Goal: Task Accomplishment & Management: Complete application form

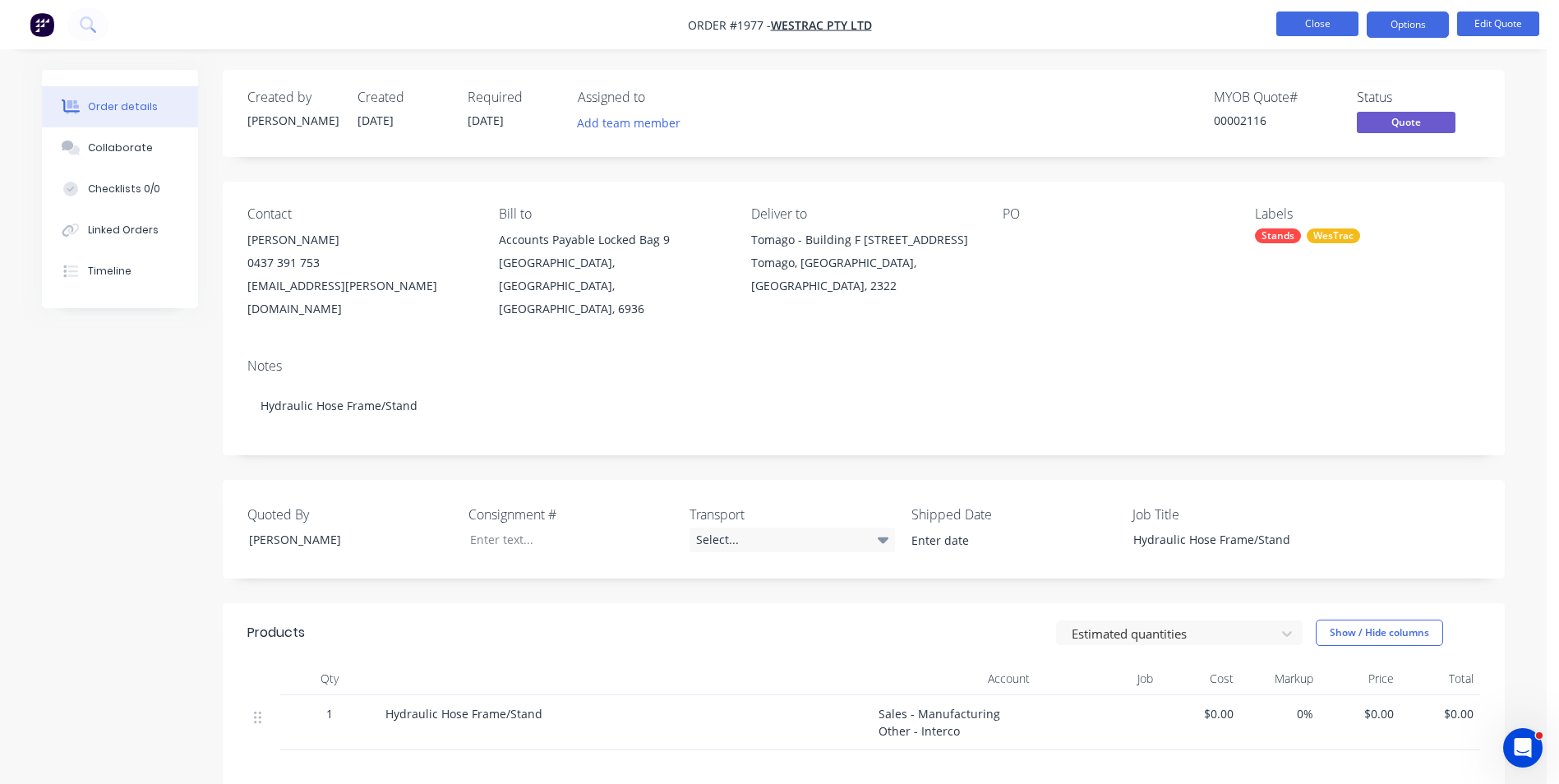
click at [1326, 25] on button "Close" at bounding box center [1317, 24] width 82 height 25
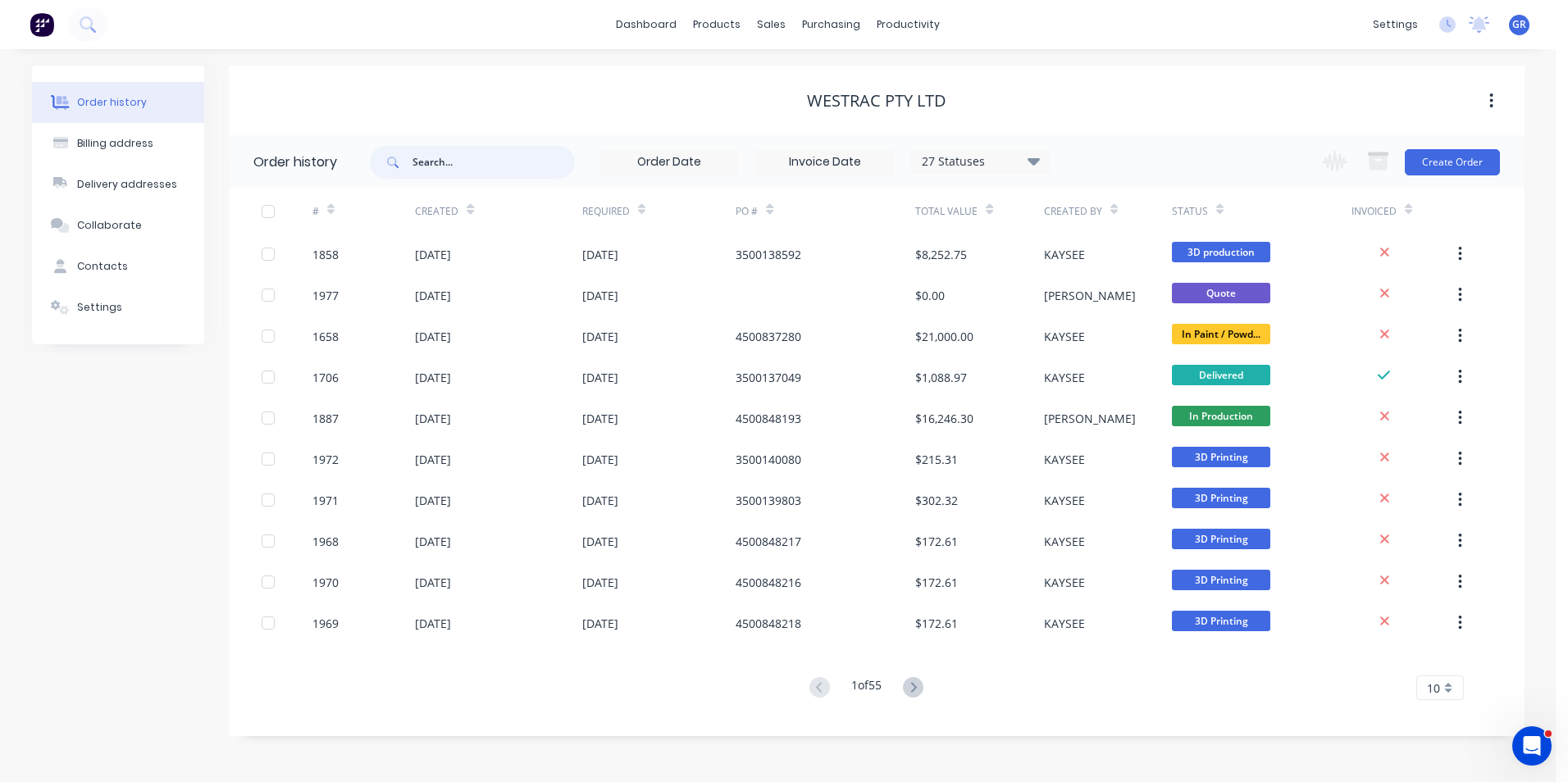
click at [435, 159] on input "text" at bounding box center [494, 162] width 162 height 33
type input "1705"
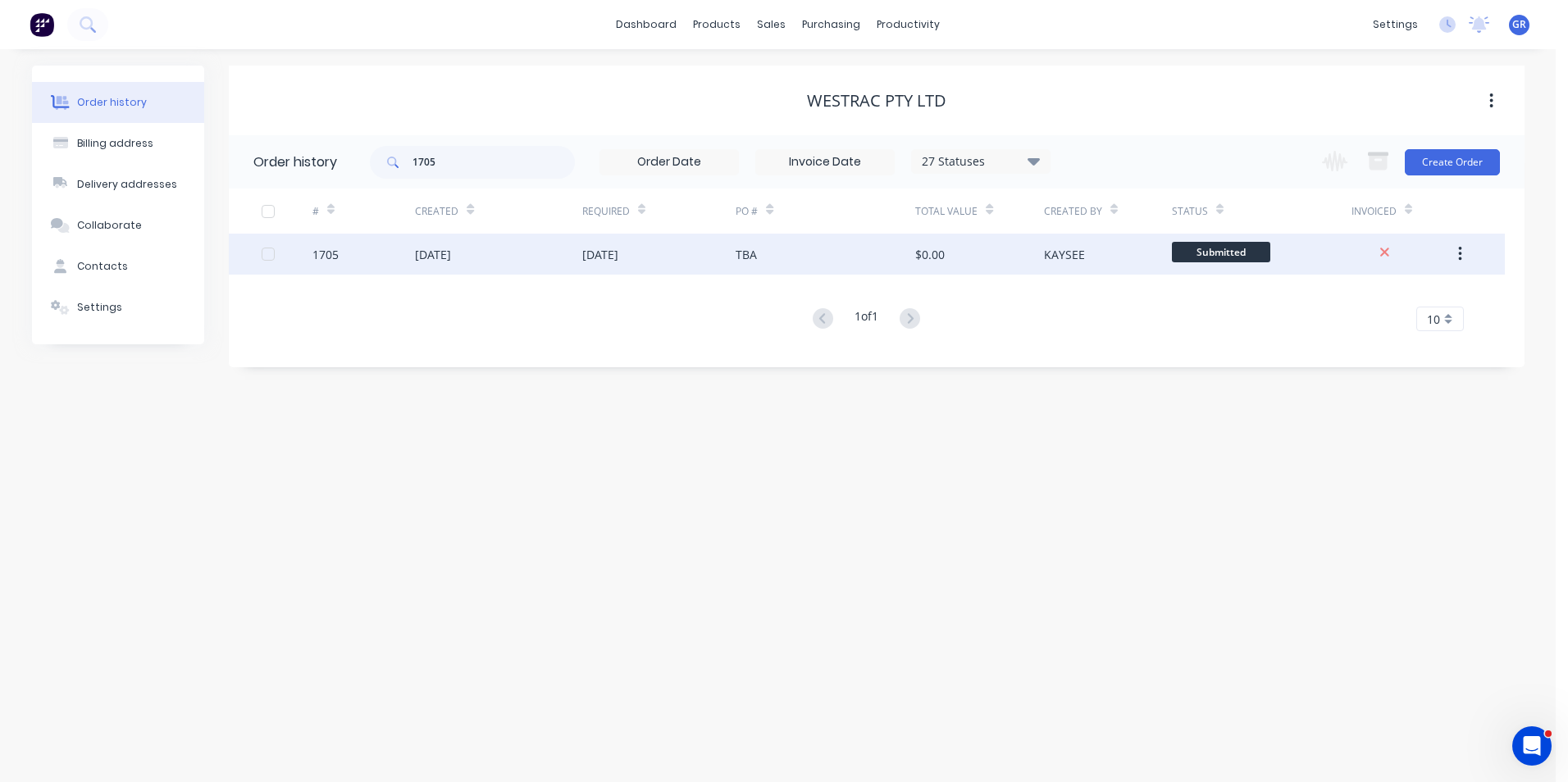
click at [328, 257] on div "1705" at bounding box center [326, 254] width 26 height 17
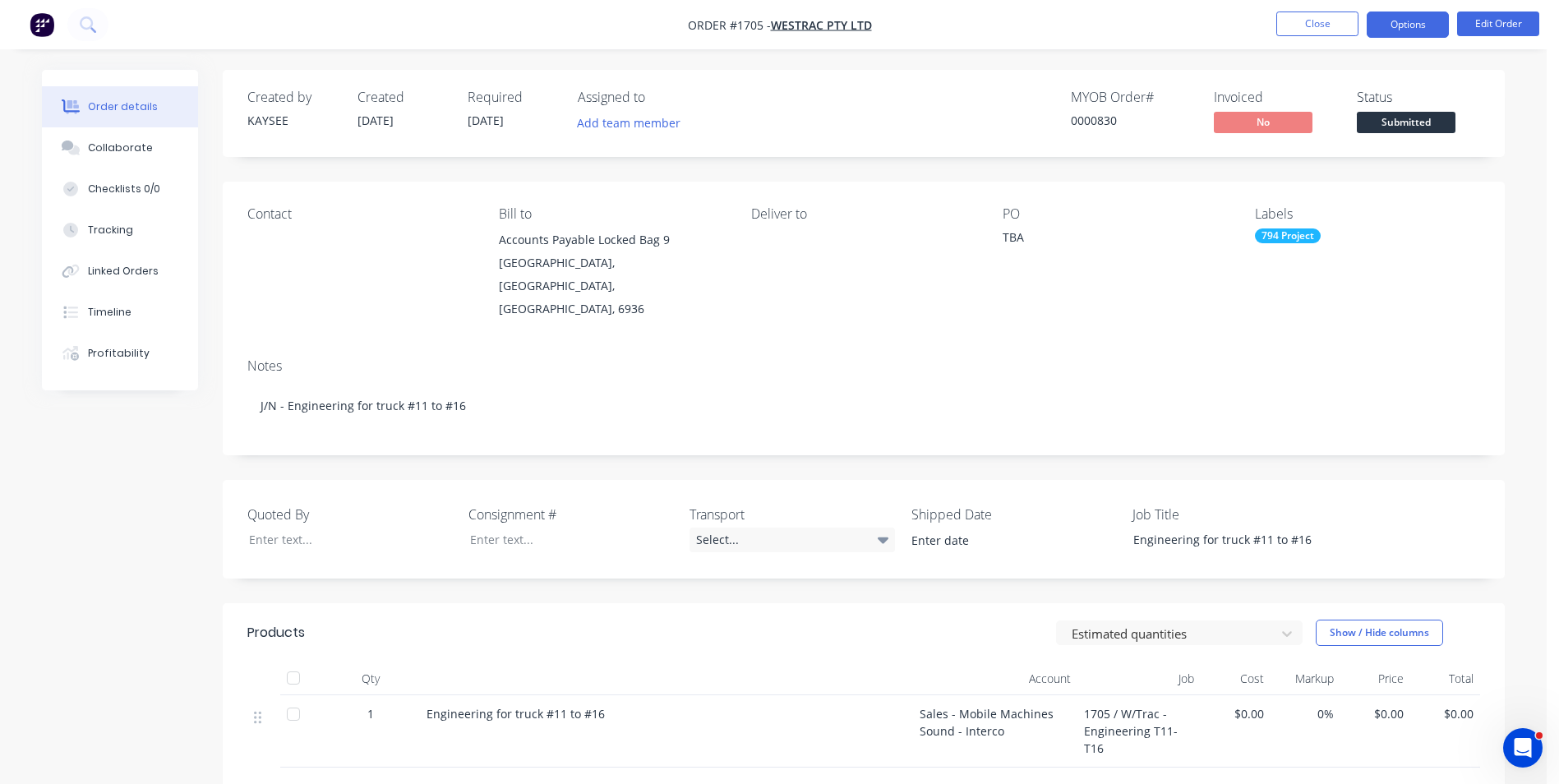
click at [1395, 26] on button "Options" at bounding box center [1408, 25] width 82 height 26
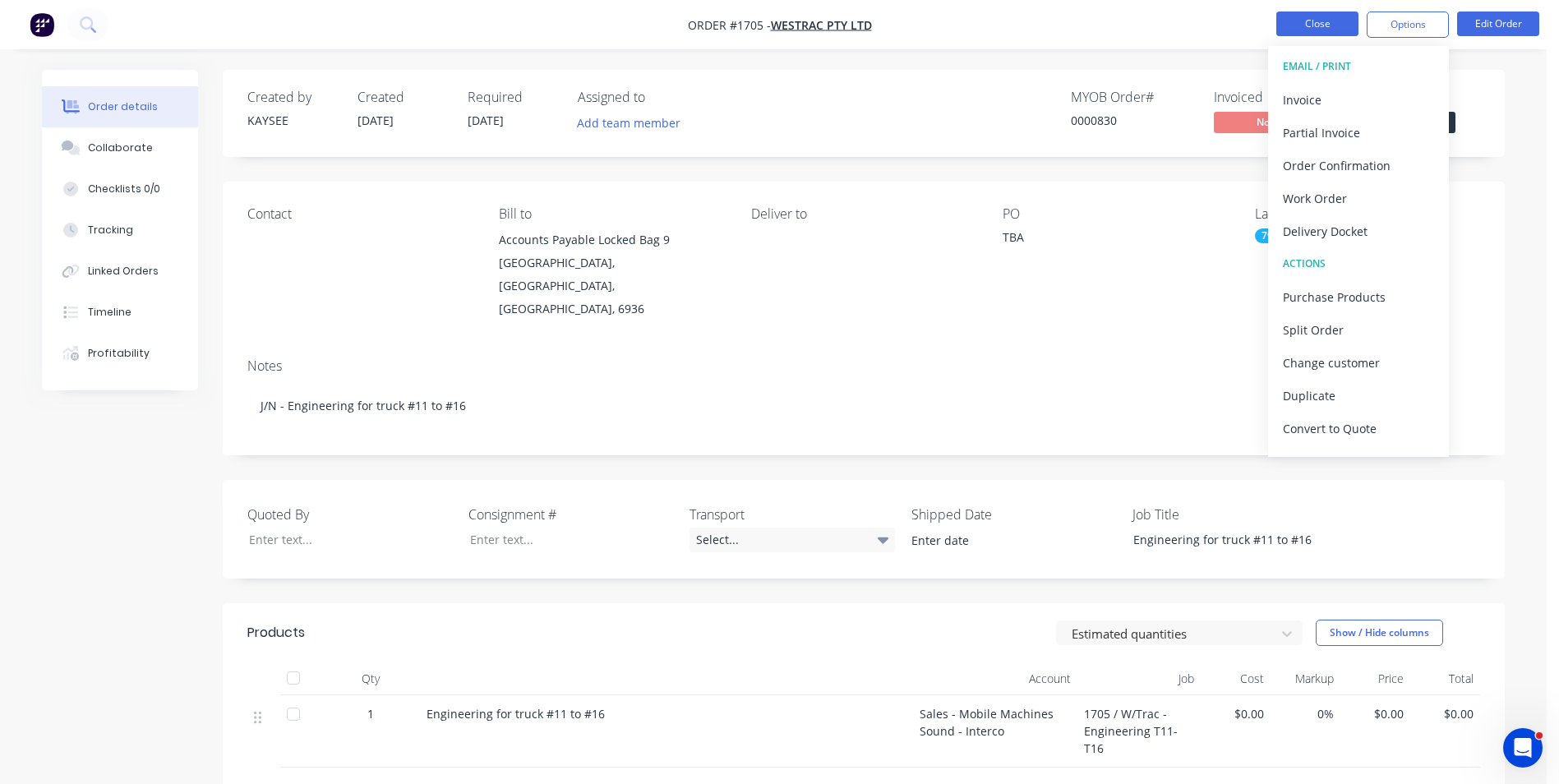
click at [1312, 17] on button "Close" at bounding box center [1317, 24] width 82 height 25
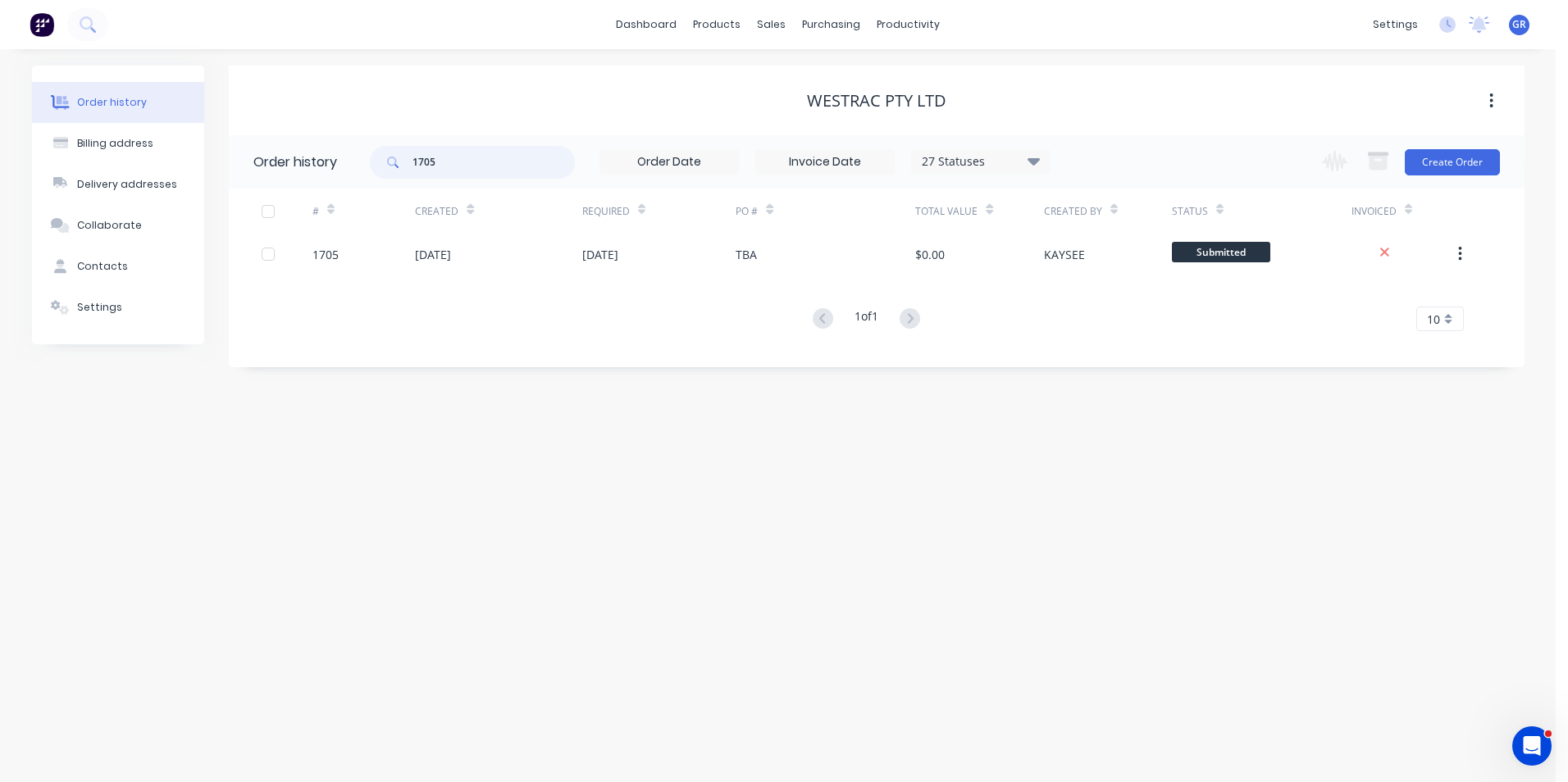
drag, startPoint x: 444, startPoint y: 161, endPoint x: 371, endPoint y: 158, distance: 73.1
click at [371, 158] on div "1705" at bounding box center [472, 162] width 205 height 33
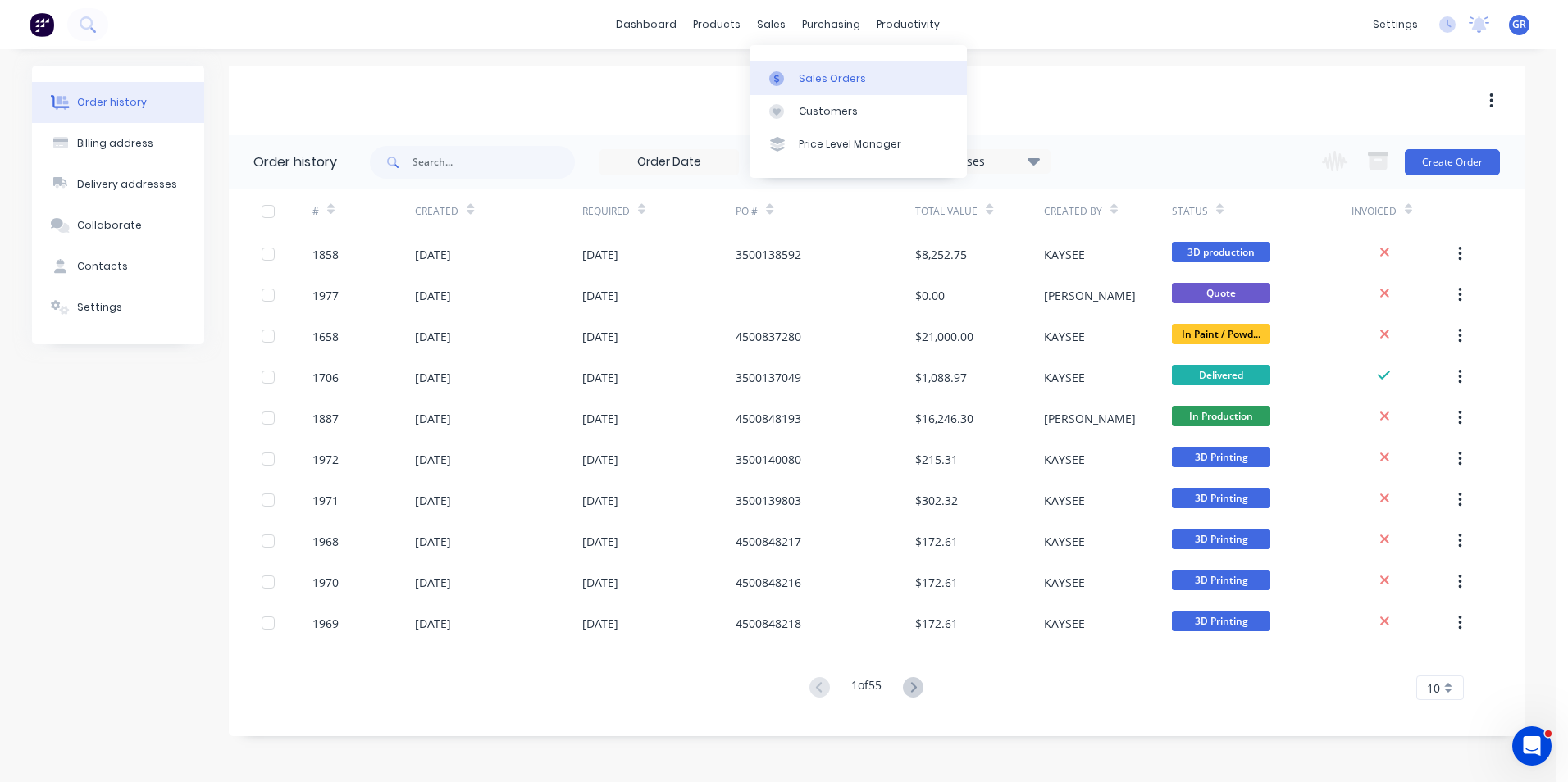
click at [842, 78] on div "Sales Orders" at bounding box center [832, 79] width 67 height 15
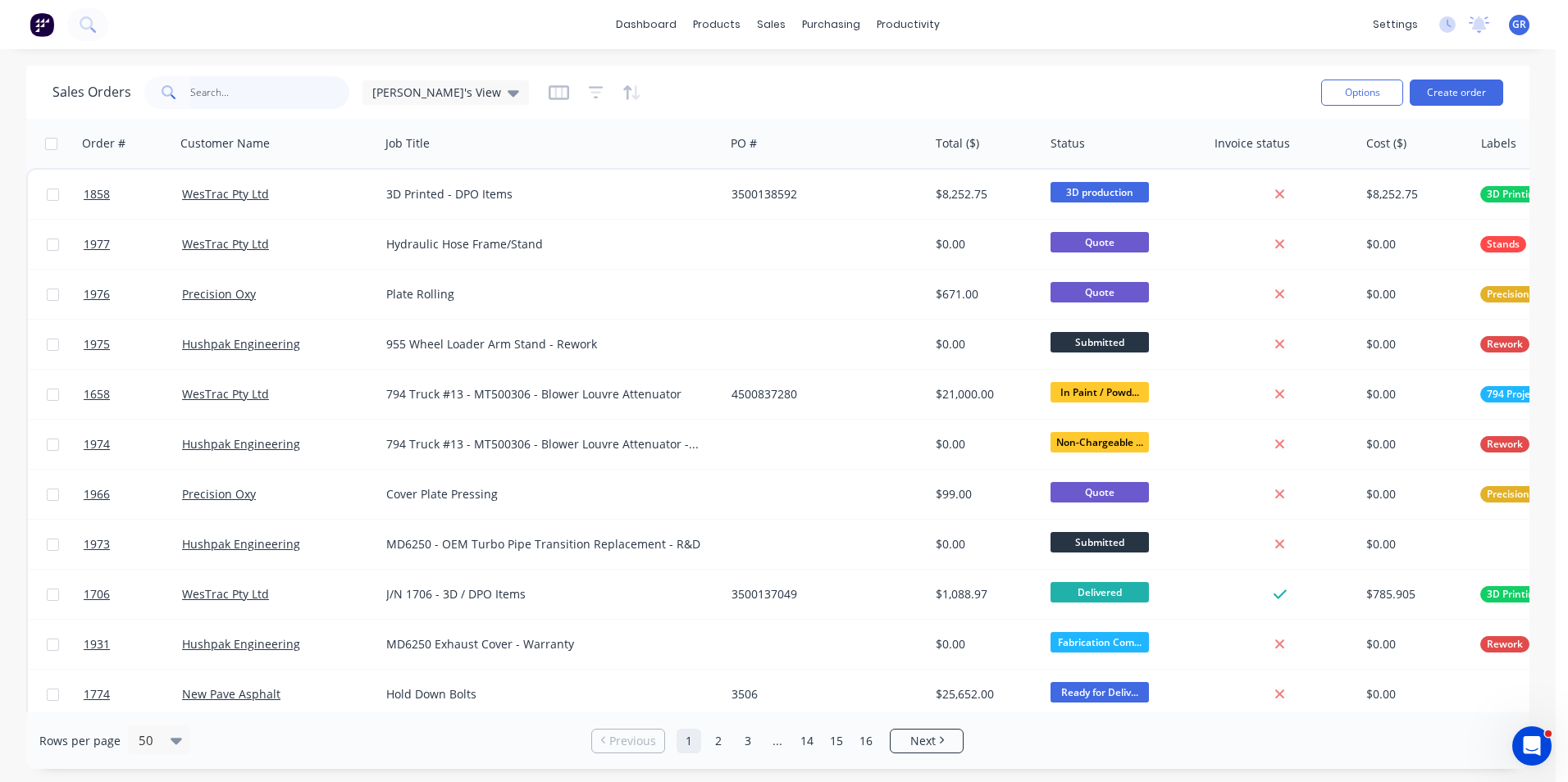
click at [194, 83] on input "text" at bounding box center [270, 93] width 160 height 33
click at [1479, 91] on button "Create order" at bounding box center [1456, 93] width 93 height 26
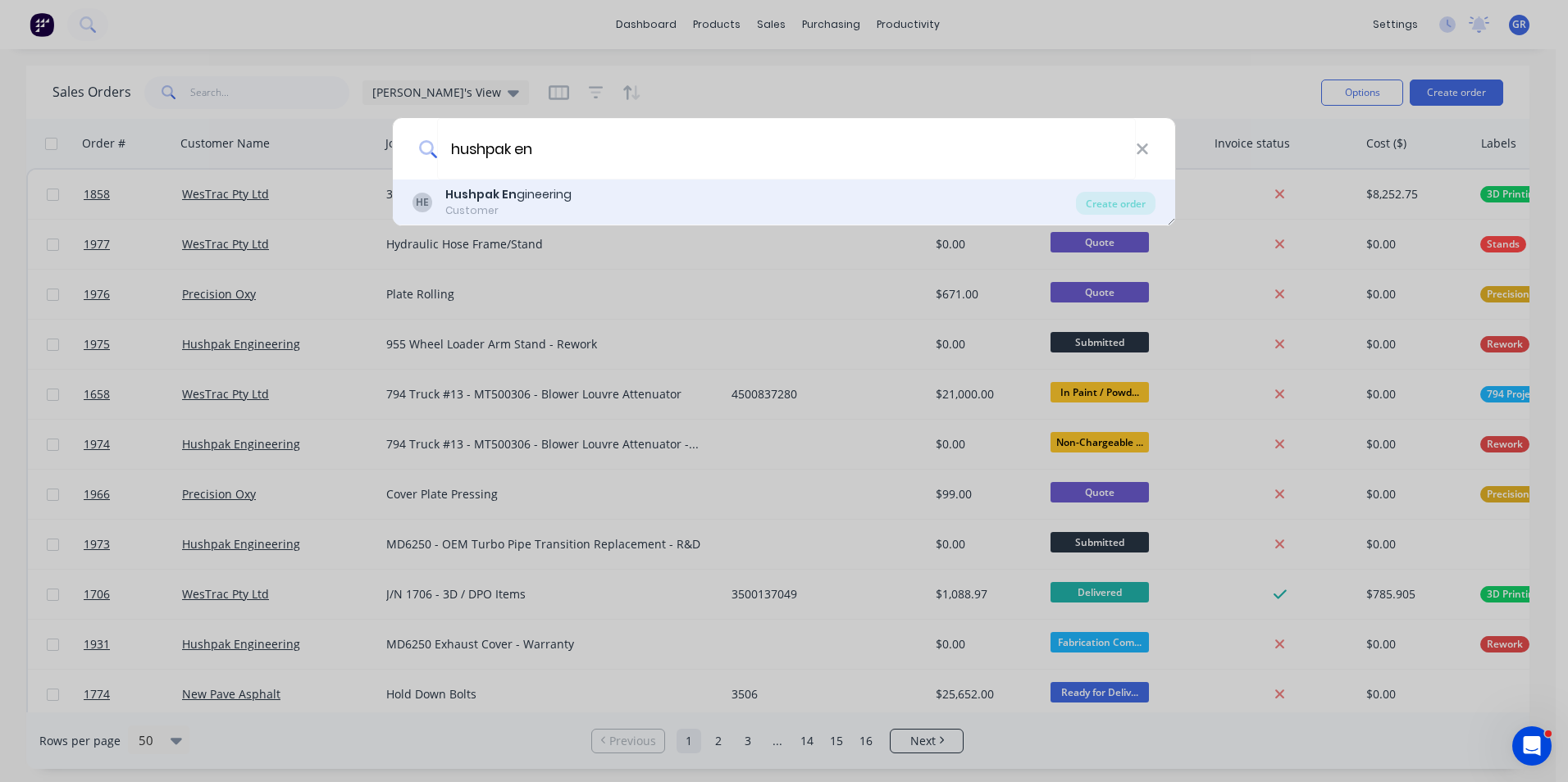
type input "hushpak en"
click at [528, 198] on div "Hushpak En gineering" at bounding box center [508, 194] width 126 height 17
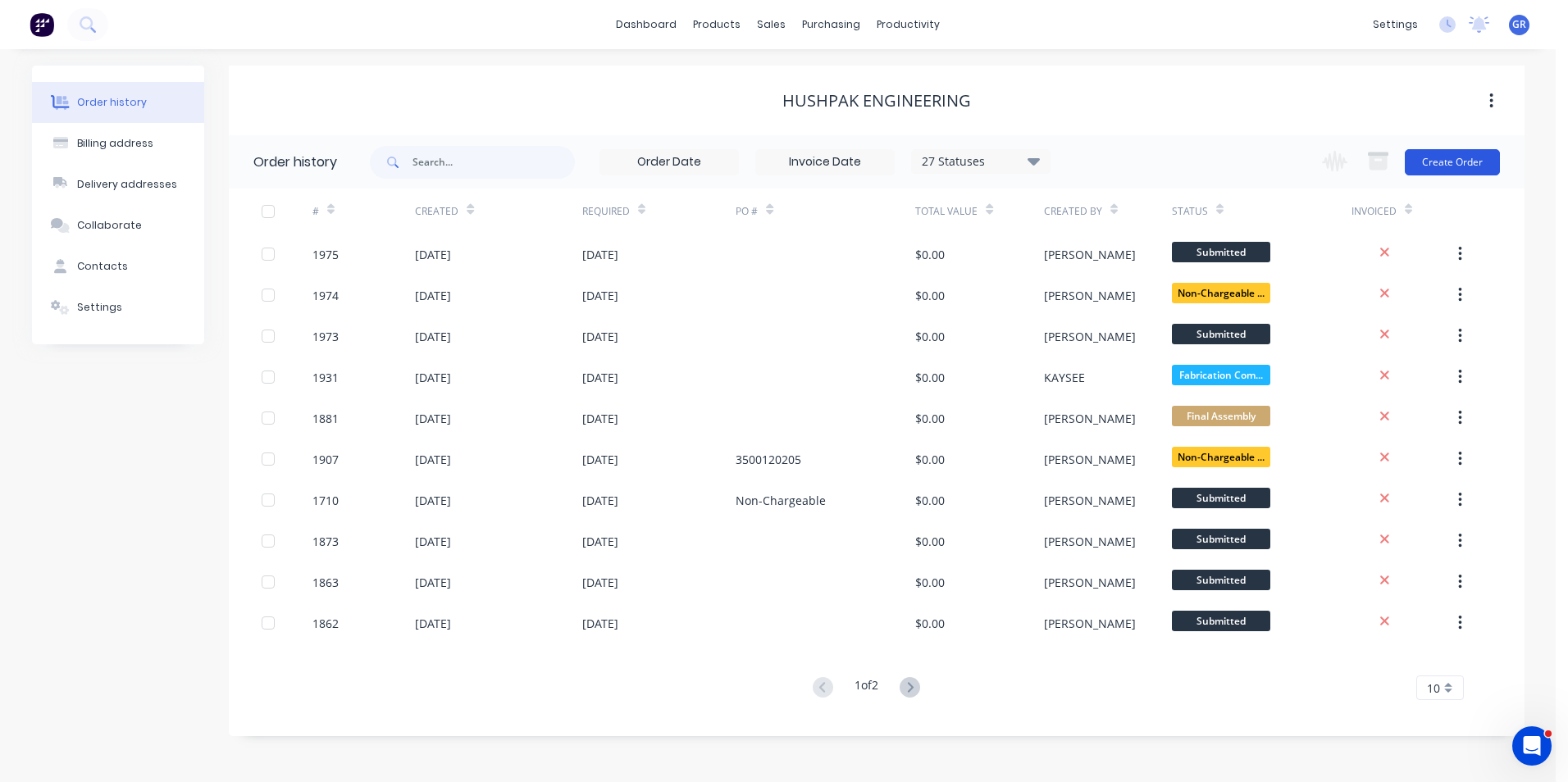
click at [1454, 161] on button "Create Order" at bounding box center [1452, 162] width 95 height 26
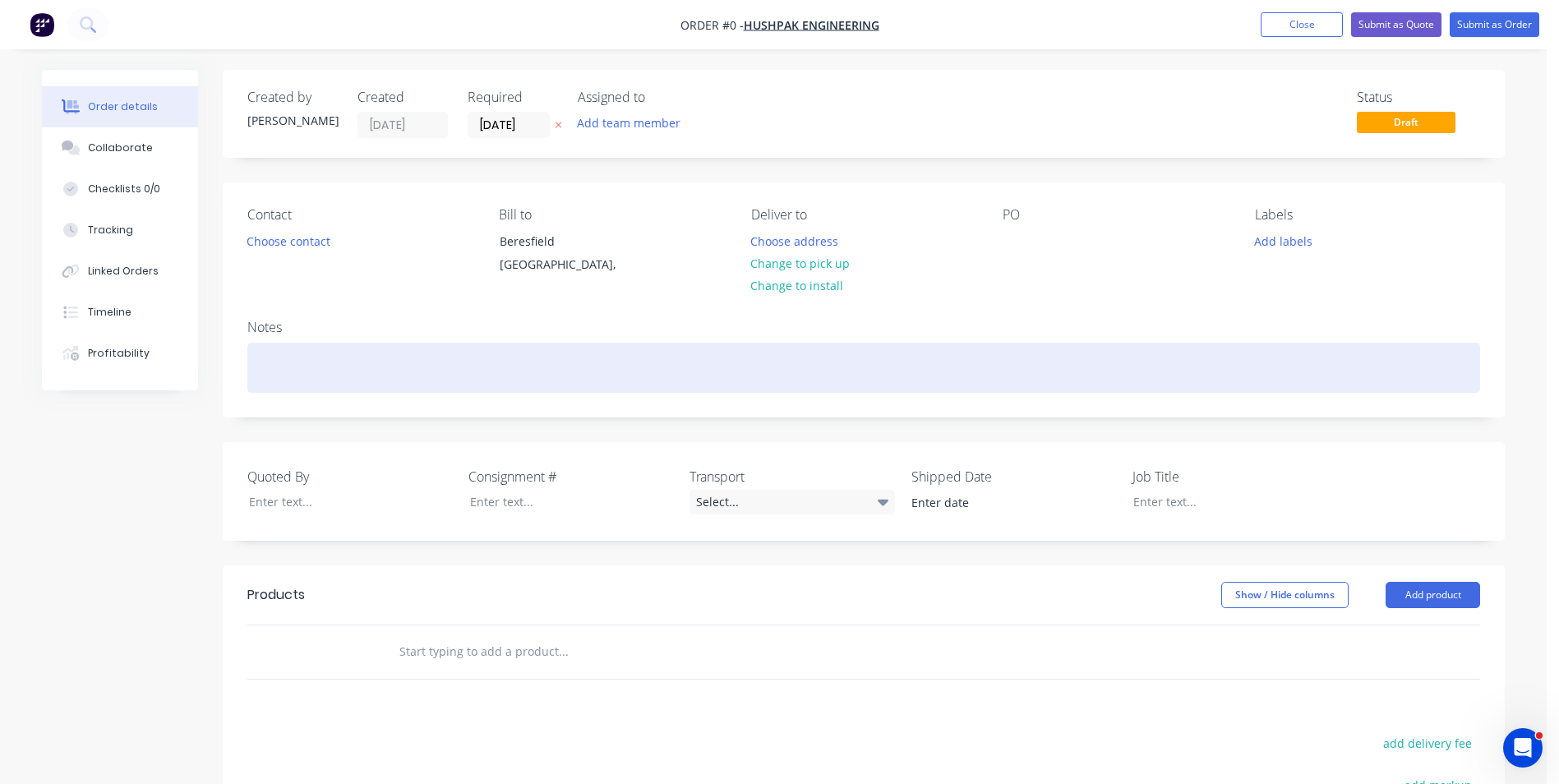
drag, startPoint x: 253, startPoint y: 355, endPoint x: 379, endPoint y: 370, distance: 126.9
click at [253, 354] on div at bounding box center [864, 367] width 1233 height 50
drag, startPoint x: 417, startPoint y: 374, endPoint x: 220, endPoint y: 371, distance: 197.0
click at [220, 371] on div "Order details Collaborate Checklists 0/0 Tracking Linked Orders Timeline Profit…" at bounding box center [773, 584] width 1496 height 1029
copy div "794 Exhaust R&D Gen II redesign"
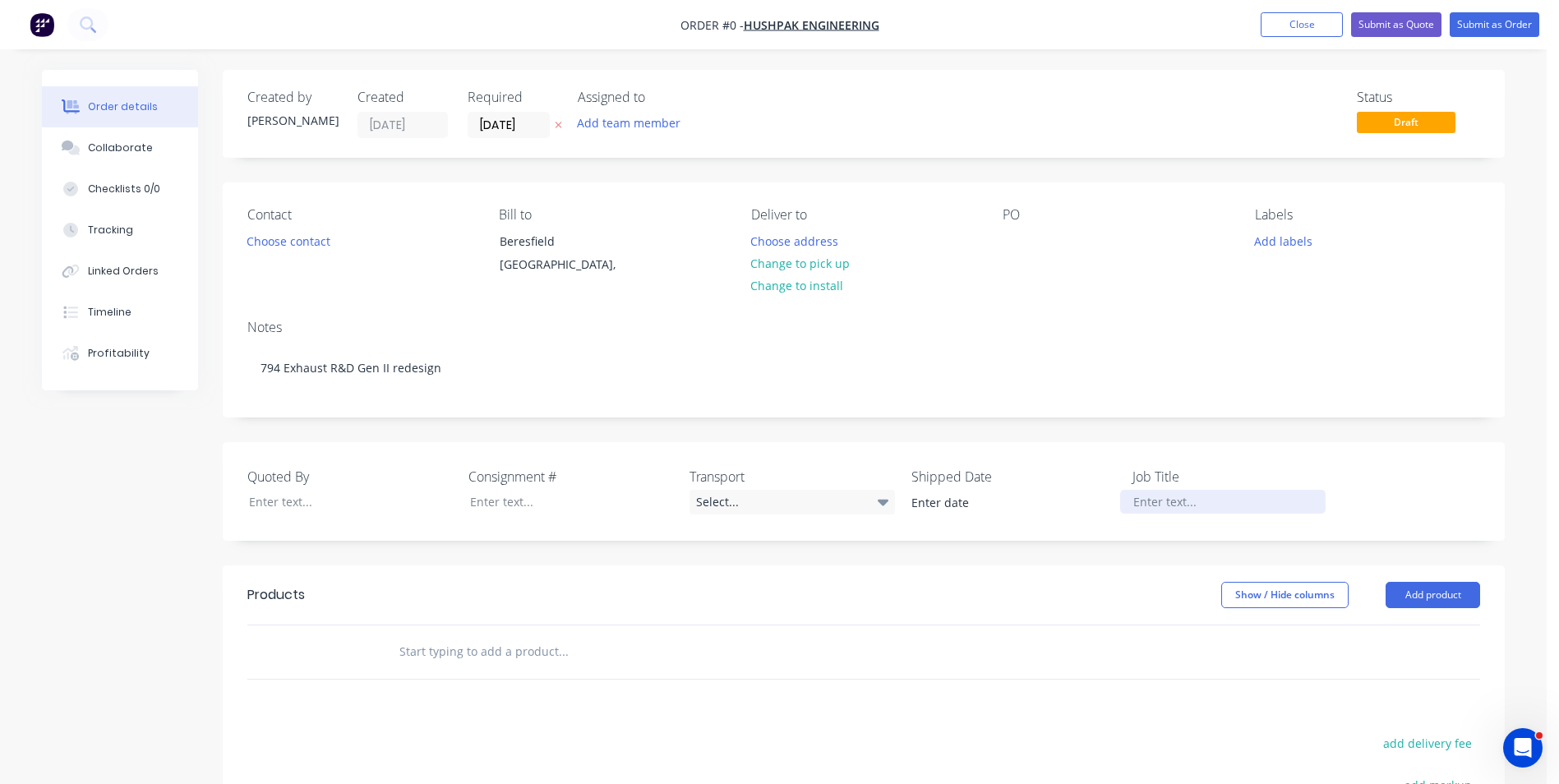
click at [1188, 496] on div "Order details Collaborate Checklists 0/0 Tracking Linked Orders Timeline Profit…" at bounding box center [773, 584] width 1496 height 1029
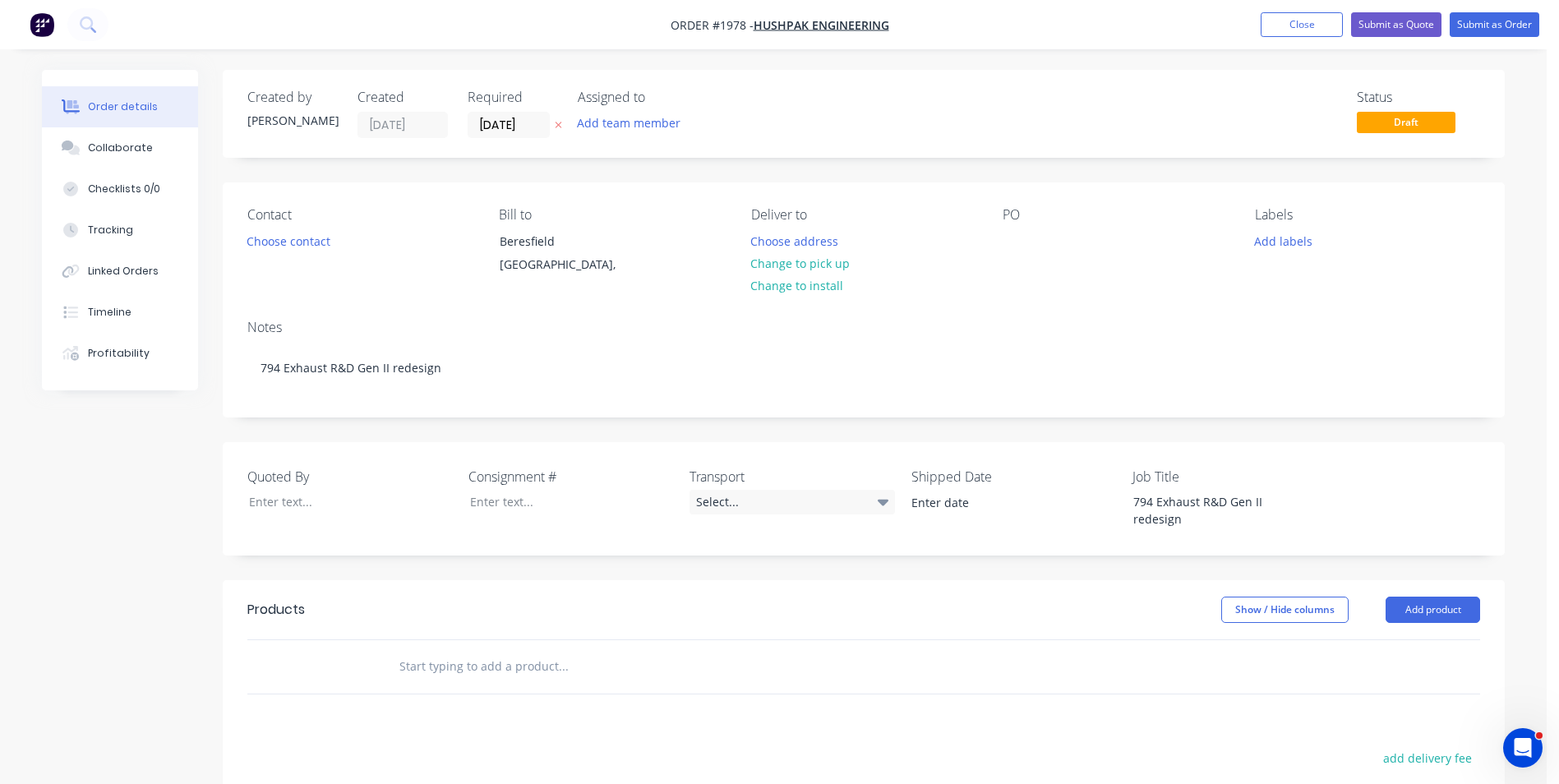
click at [440, 650] on input "text" at bounding box center [563, 666] width 329 height 33
paste input "794 Exhaust R&D Gen II redesign"
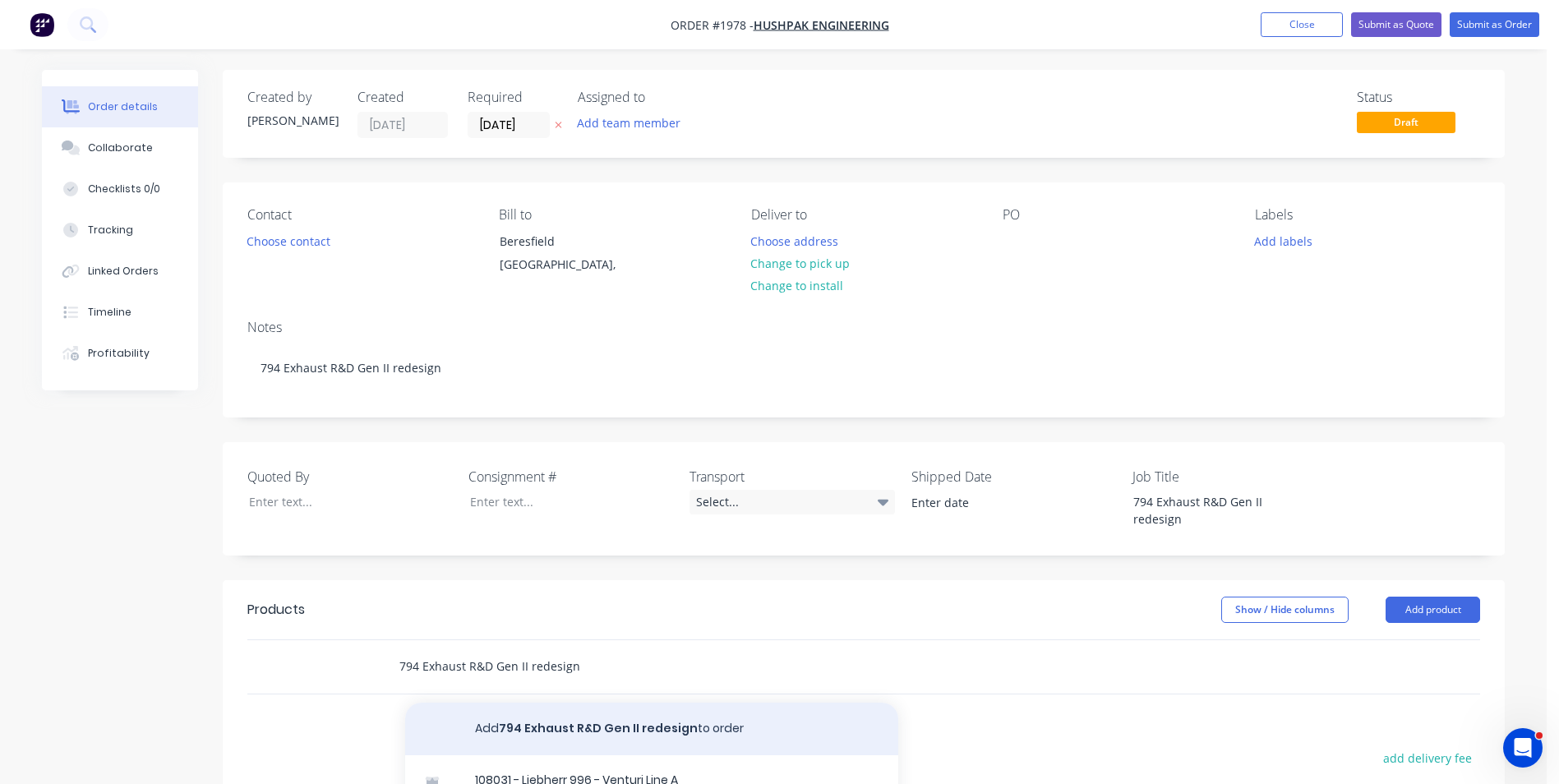
type input "794 Exhaust R&D Gen II redesign"
click at [535, 710] on button "Add 794 Exhaust R&D Gen II redesign to order" at bounding box center [652, 729] width 493 height 53
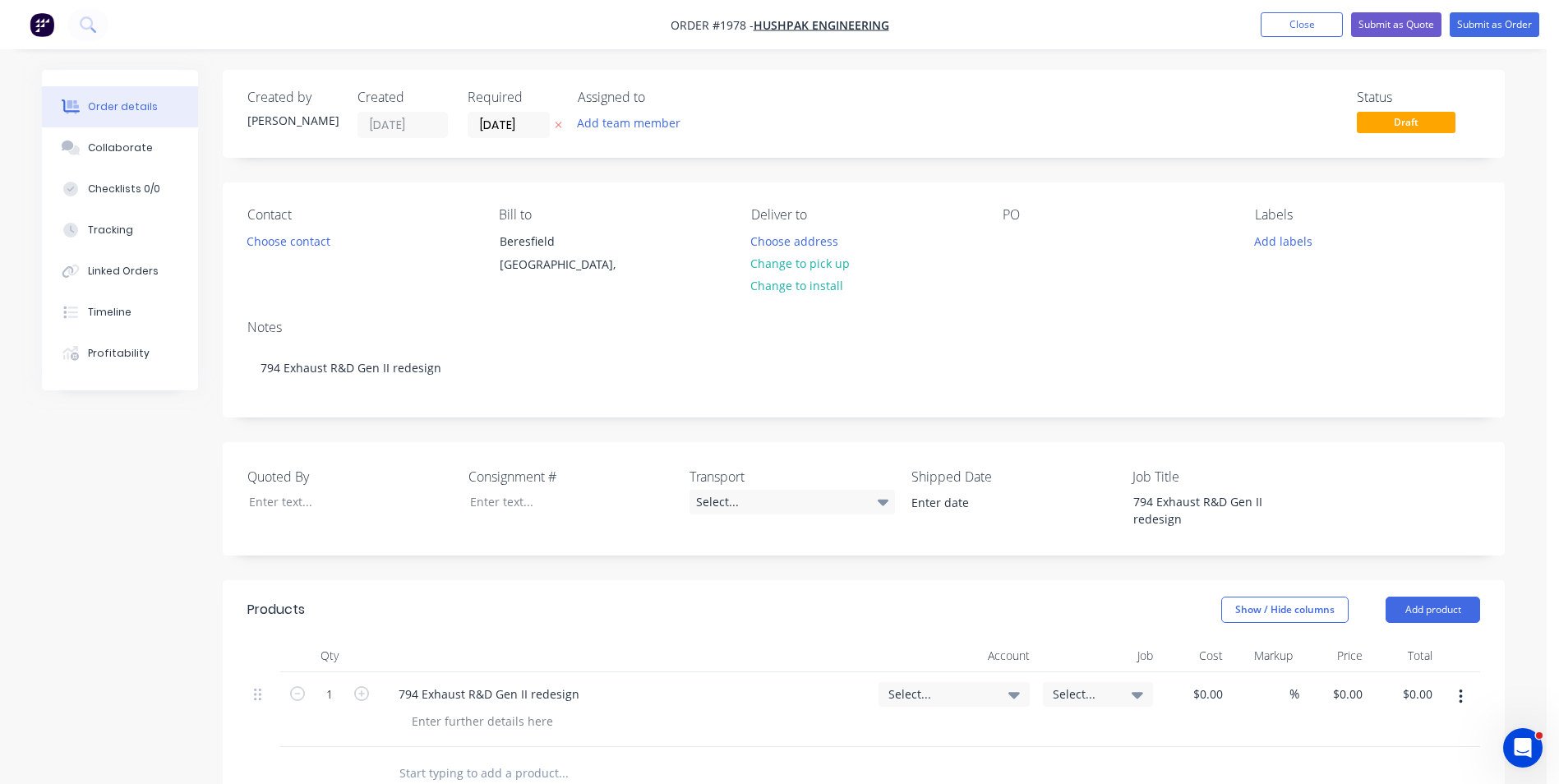
scroll to position [82, 0]
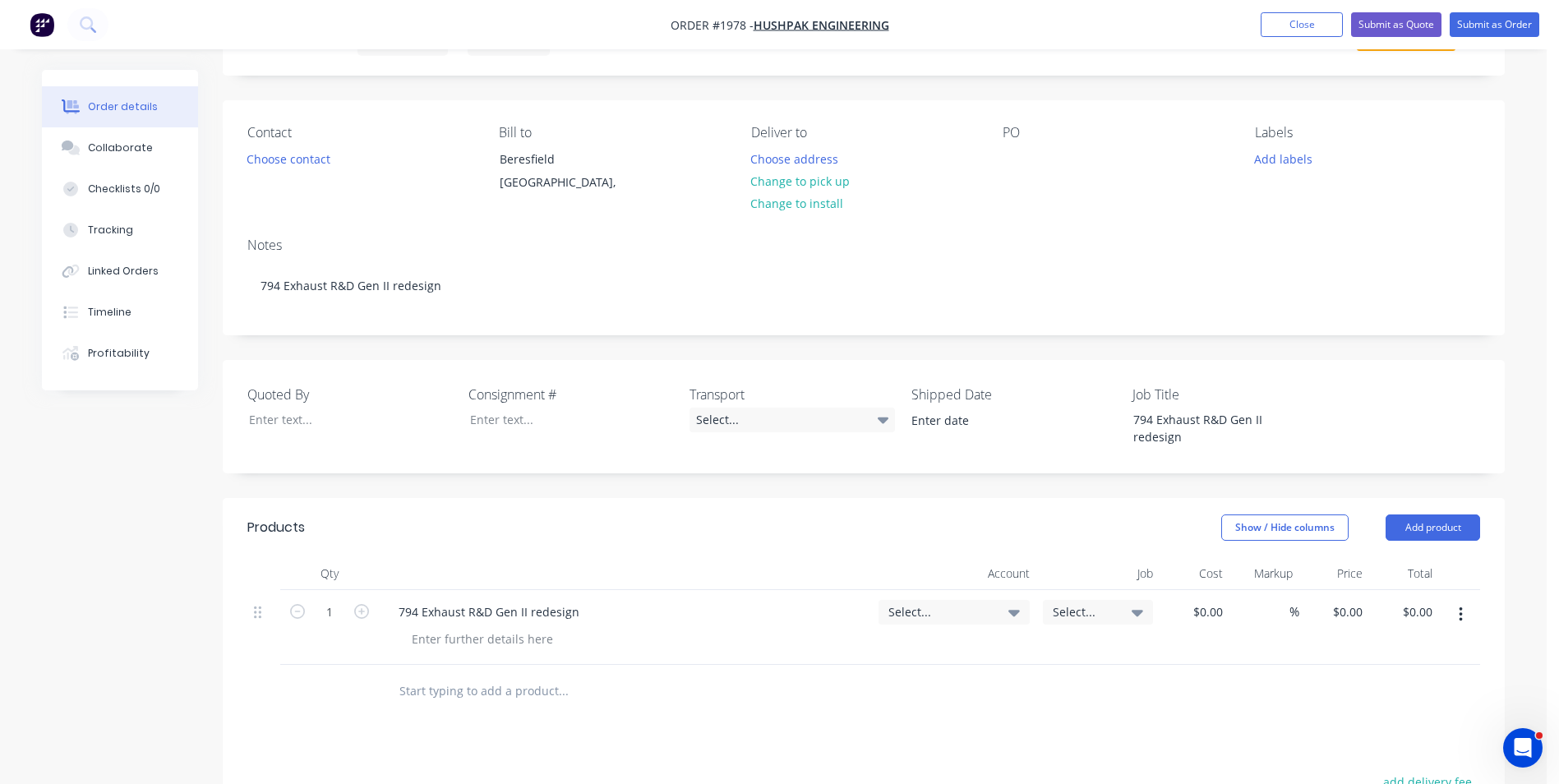
click at [920, 603] on span "Select..." at bounding box center [940, 611] width 104 height 17
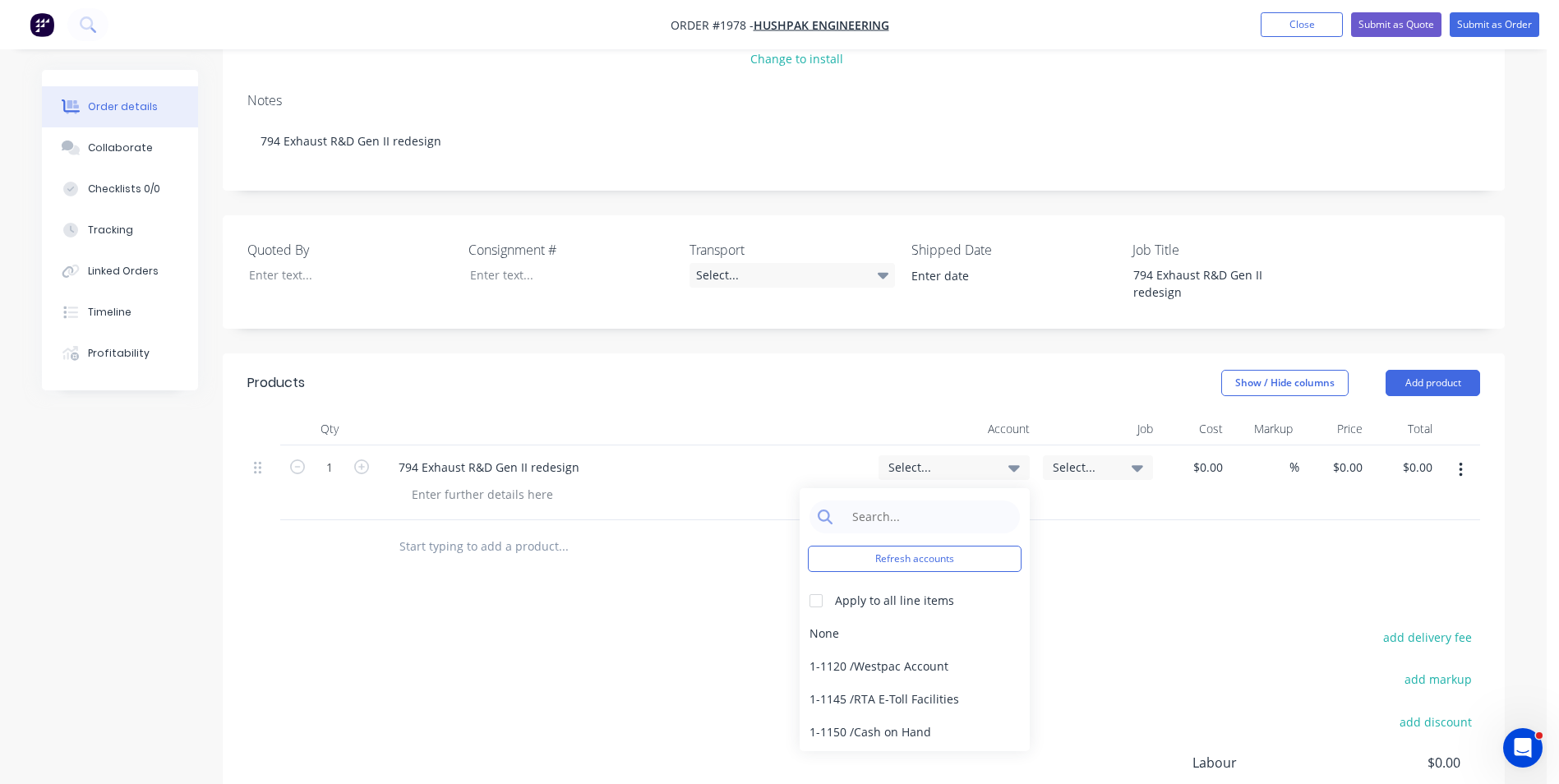
scroll to position [247, 0]
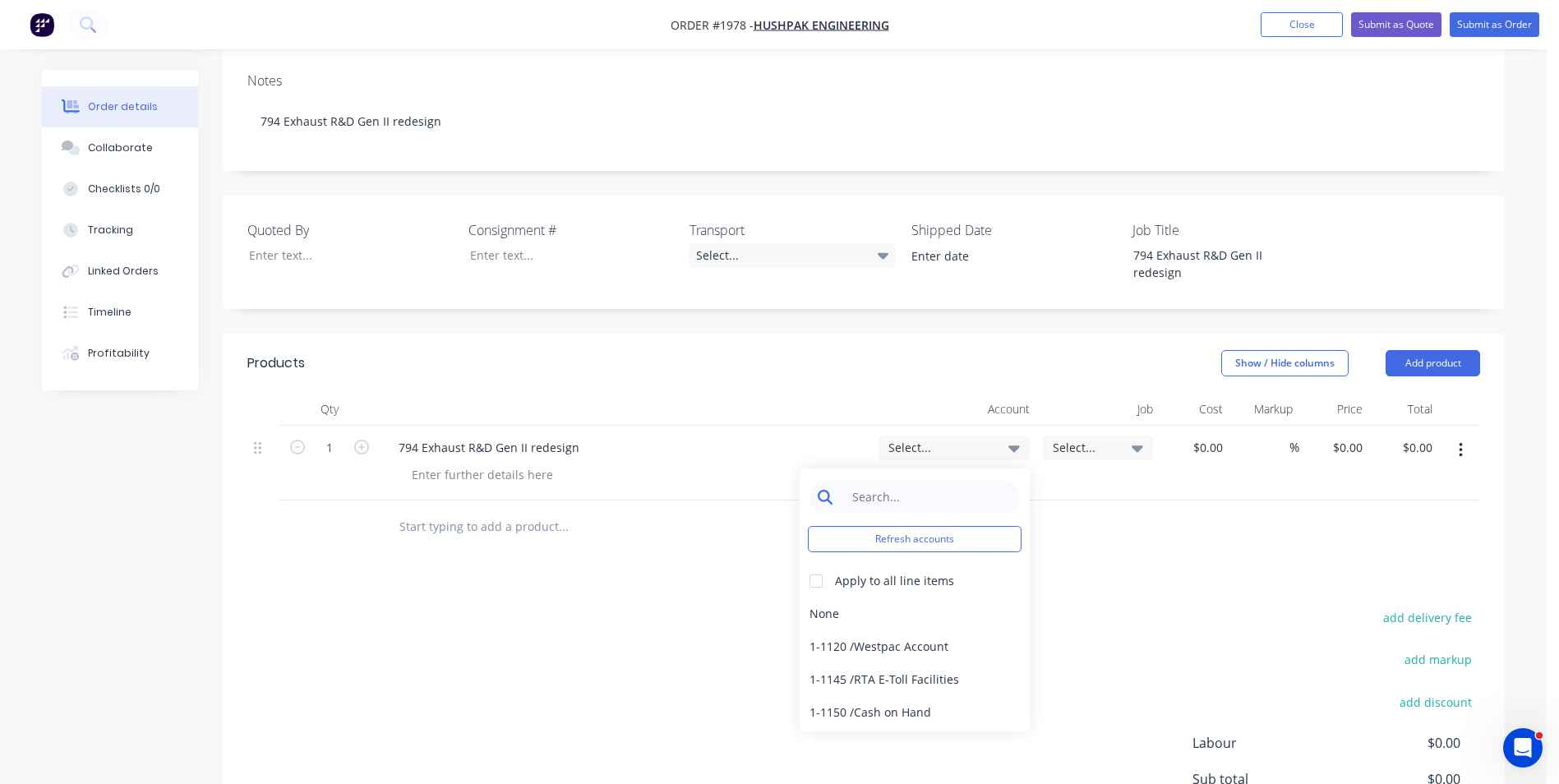
click at [870, 482] on input at bounding box center [927, 497] width 168 height 33
type input "R&D"
click at [908, 597] on div "6-7020 / R&D Expenditure" at bounding box center [915, 614] width 230 height 33
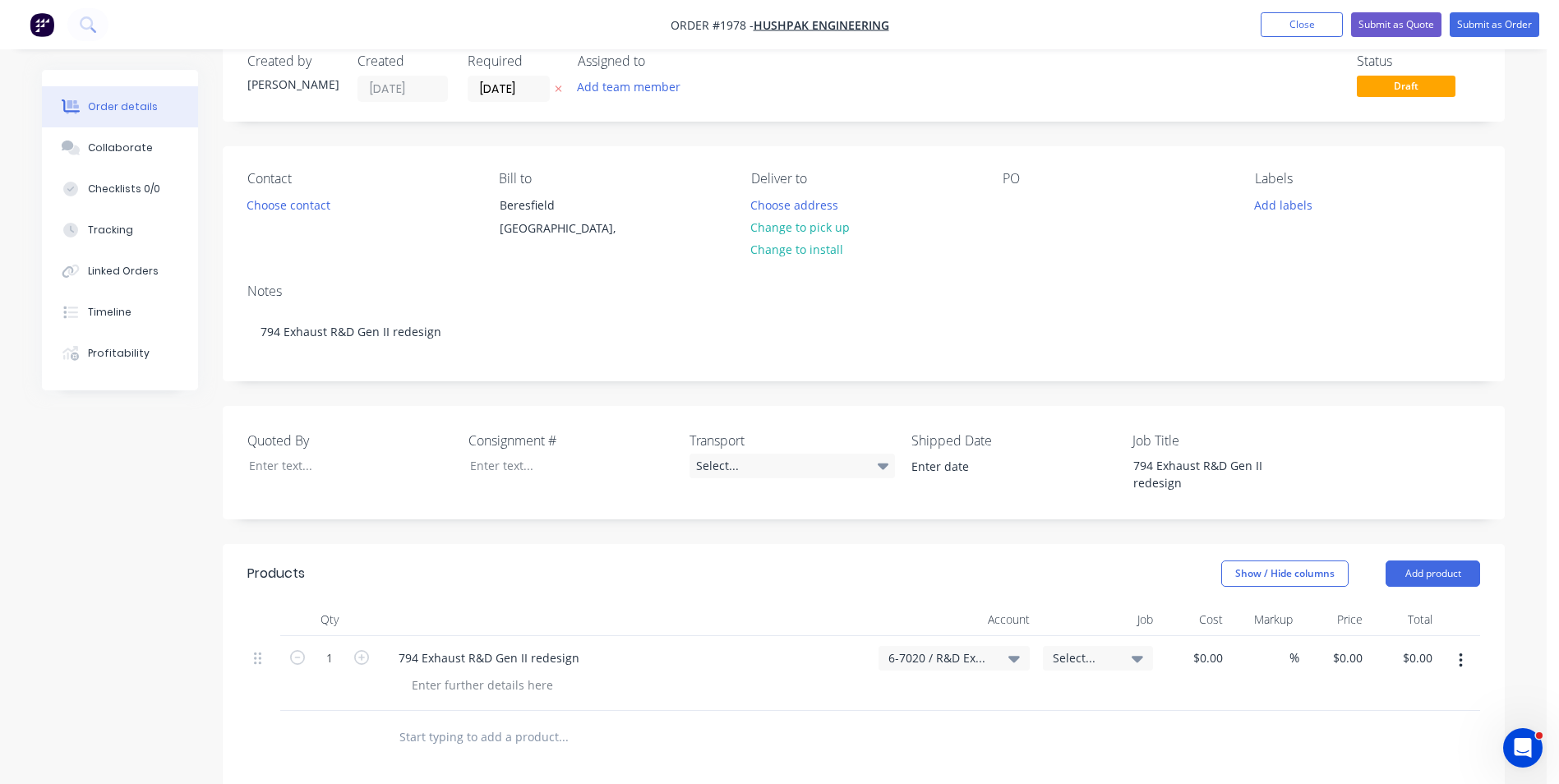
scroll to position [0, 0]
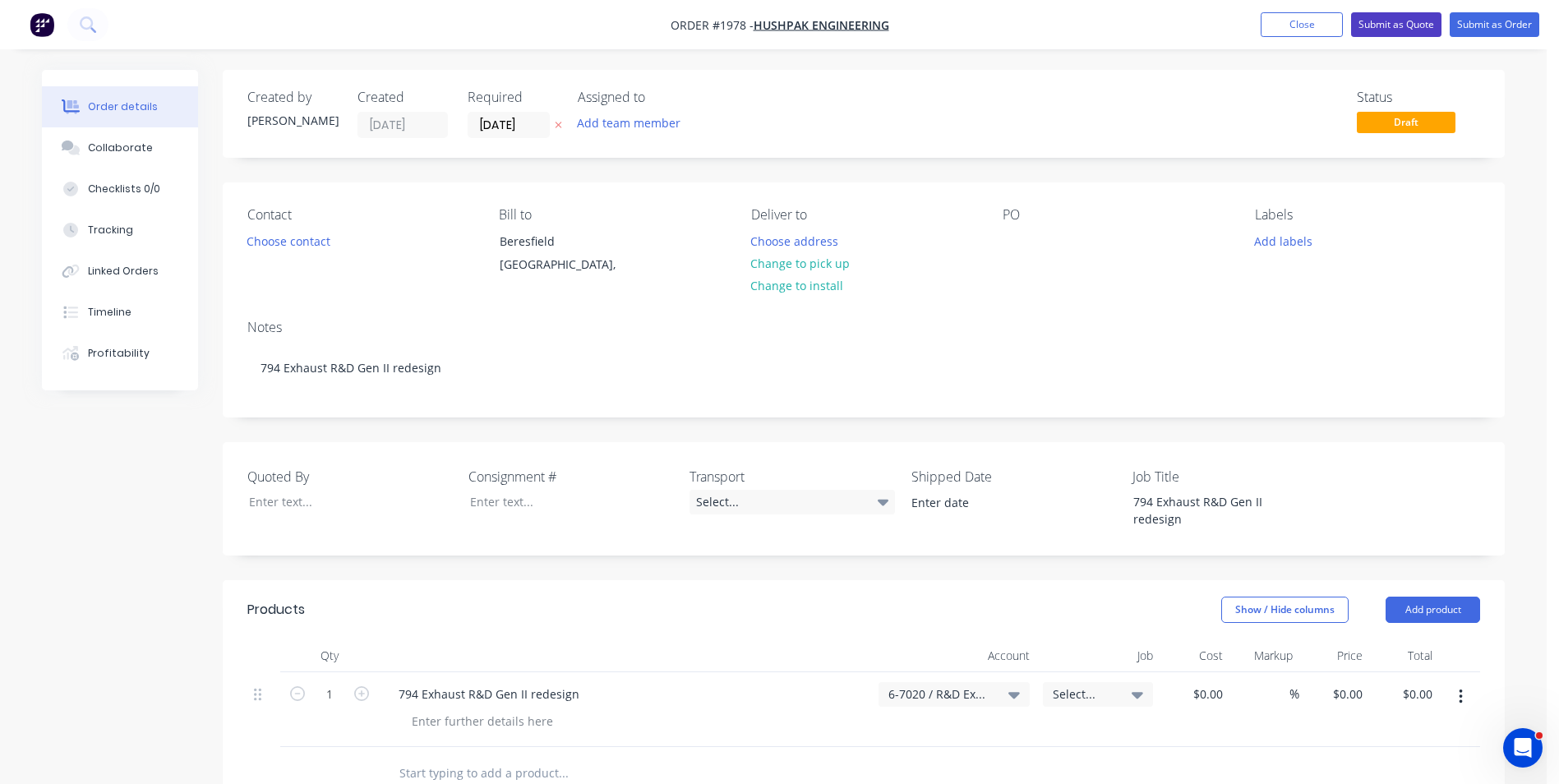
click at [1400, 22] on button "Submit as Quote" at bounding box center [1396, 25] width 90 height 25
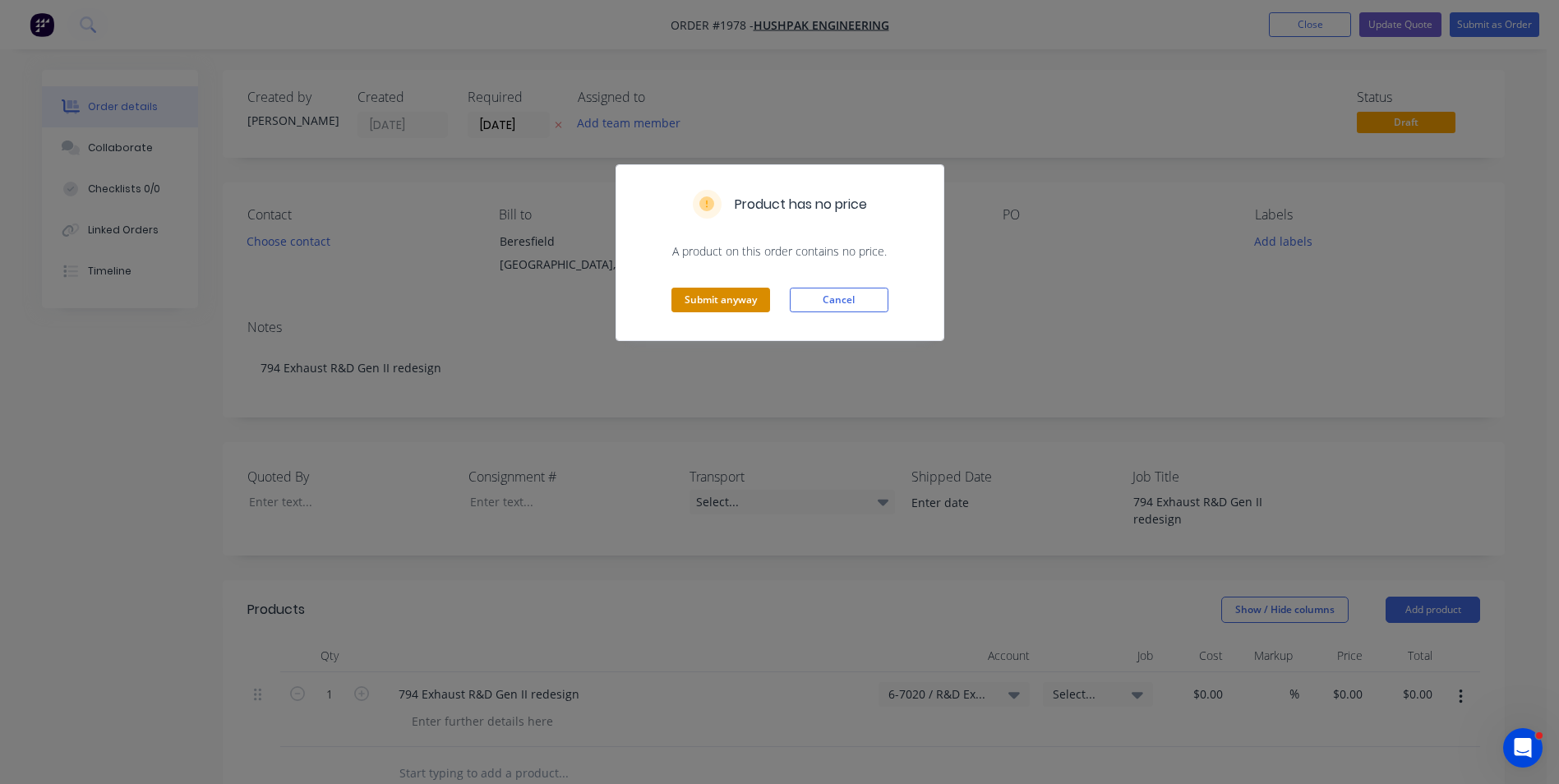
click at [740, 297] on button "Submit anyway" at bounding box center [721, 300] width 99 height 25
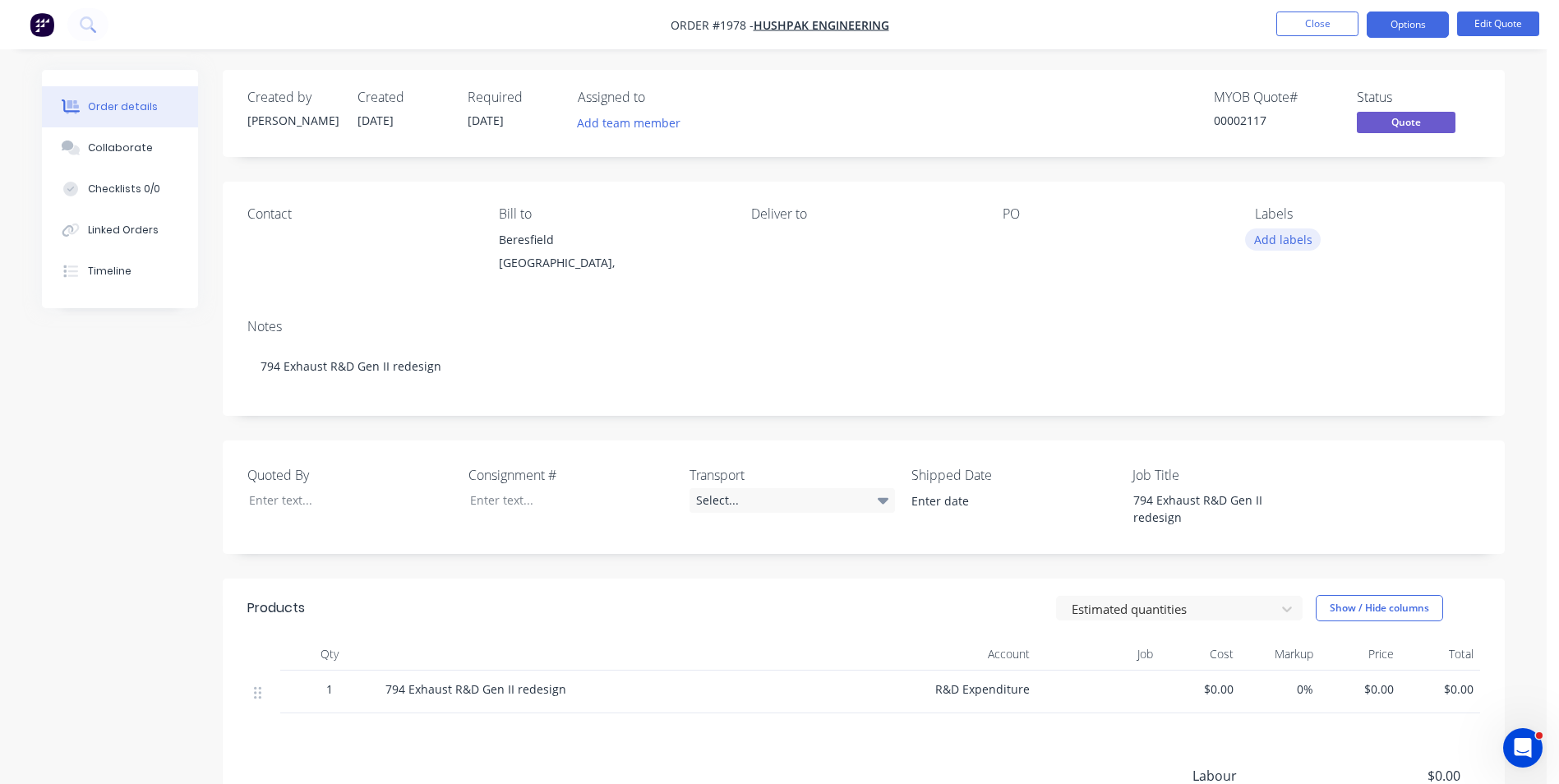
click at [1285, 231] on button "Add labels" at bounding box center [1283, 239] width 76 height 22
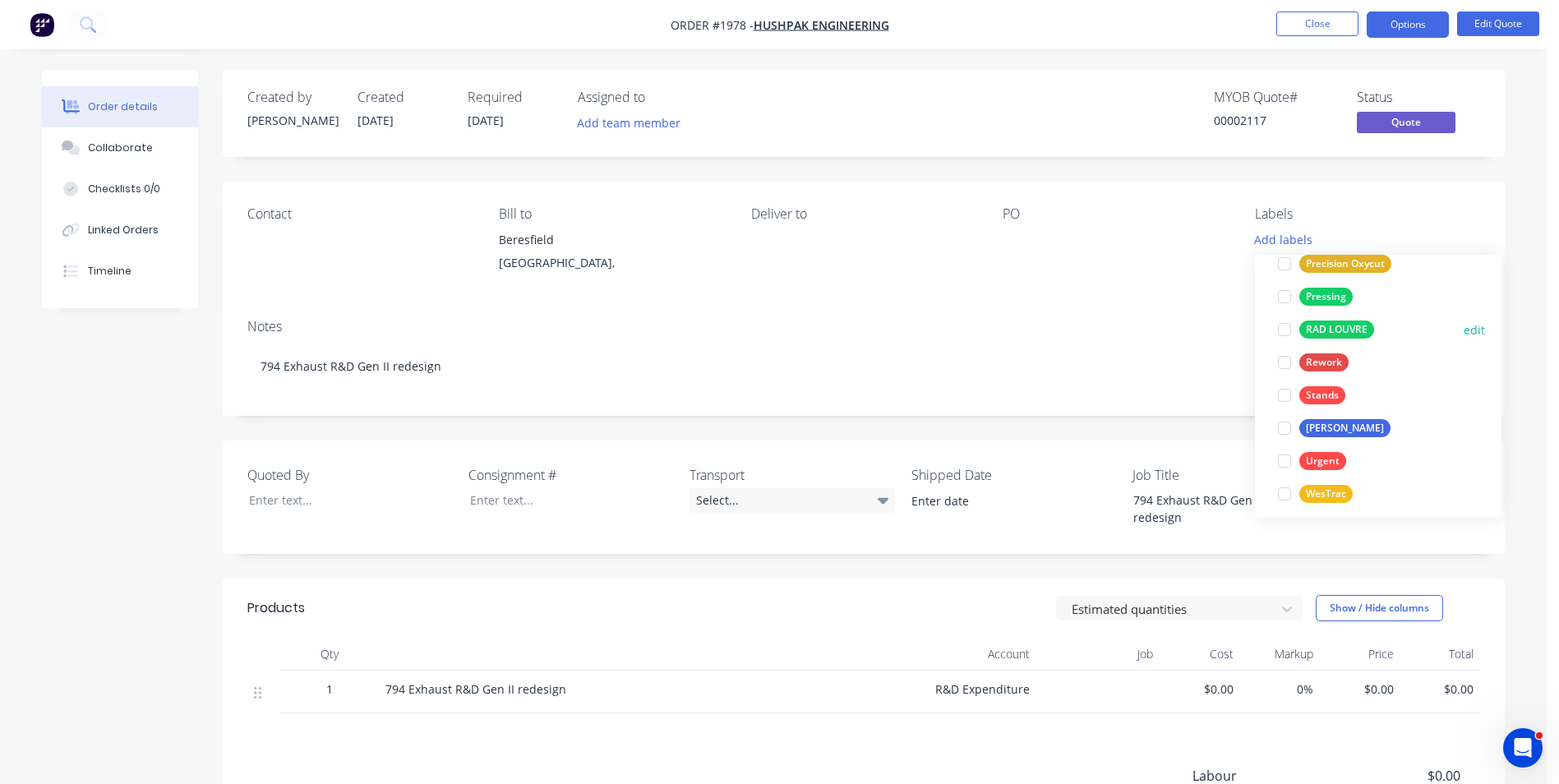
scroll to position [1118, 0]
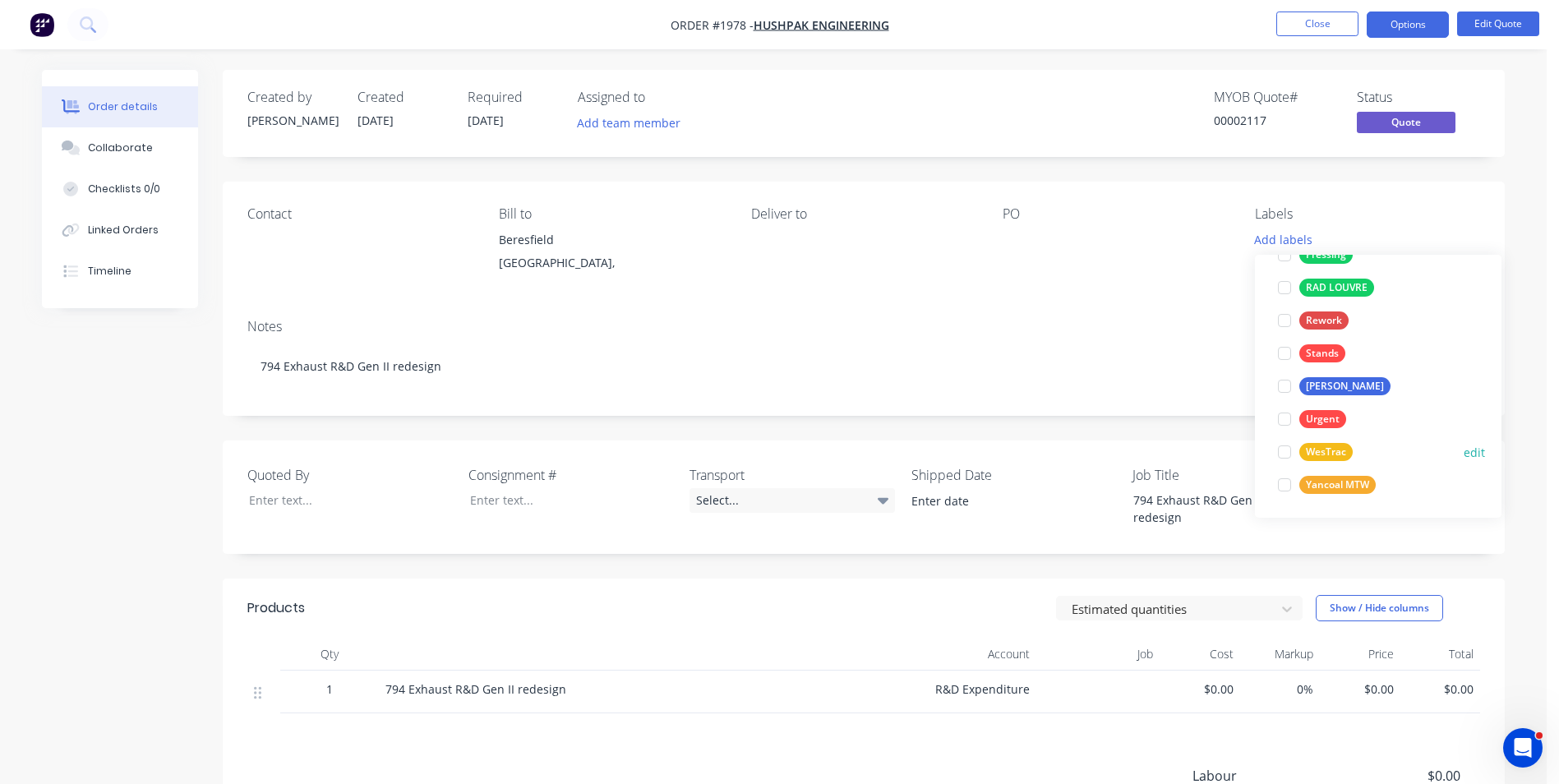
click at [1323, 450] on div "WesTrac" at bounding box center [1326, 452] width 53 height 18
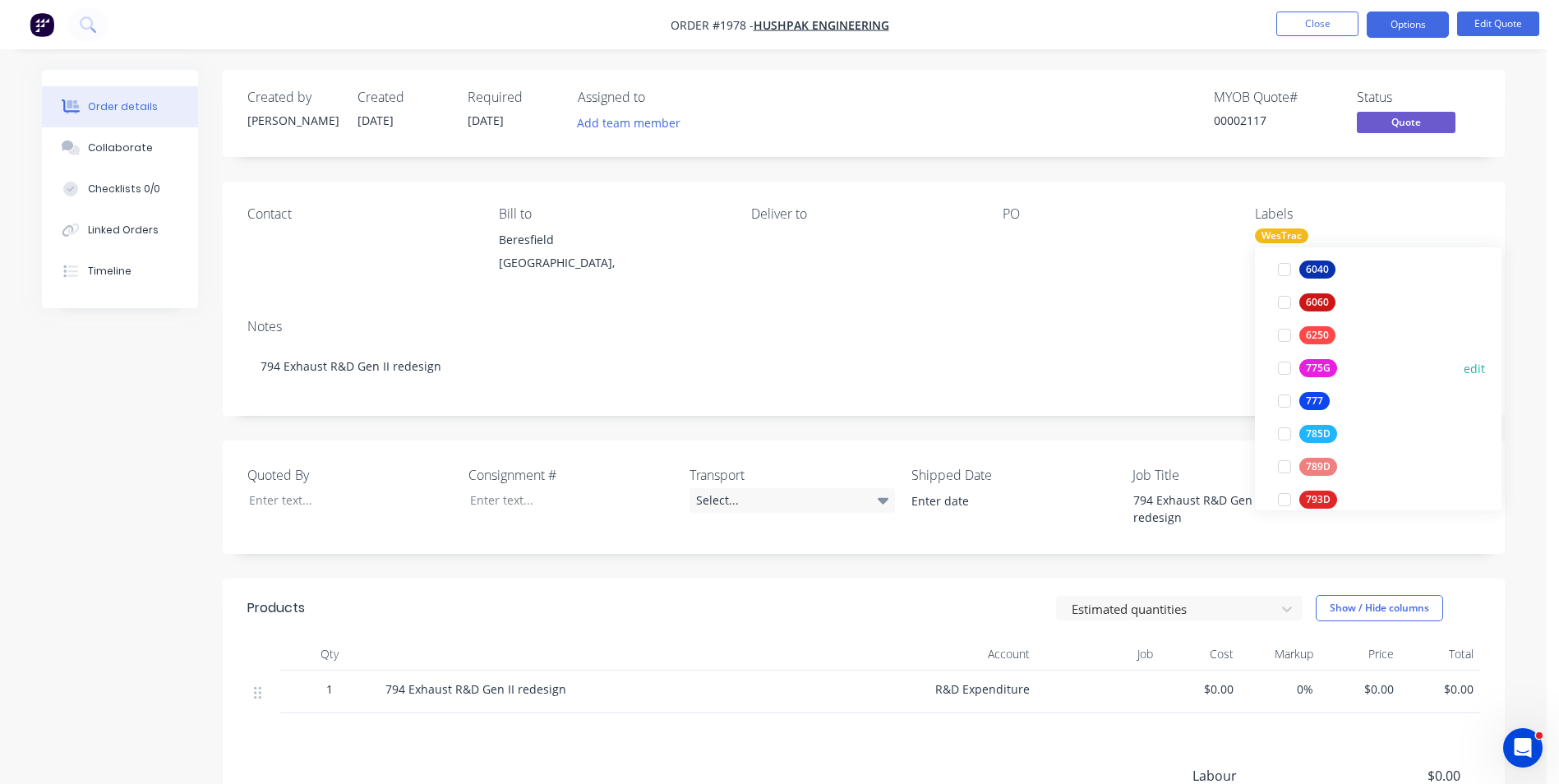
scroll to position [247, 0]
click at [1333, 496] on div "794 Project" at bounding box center [1332, 494] width 66 height 18
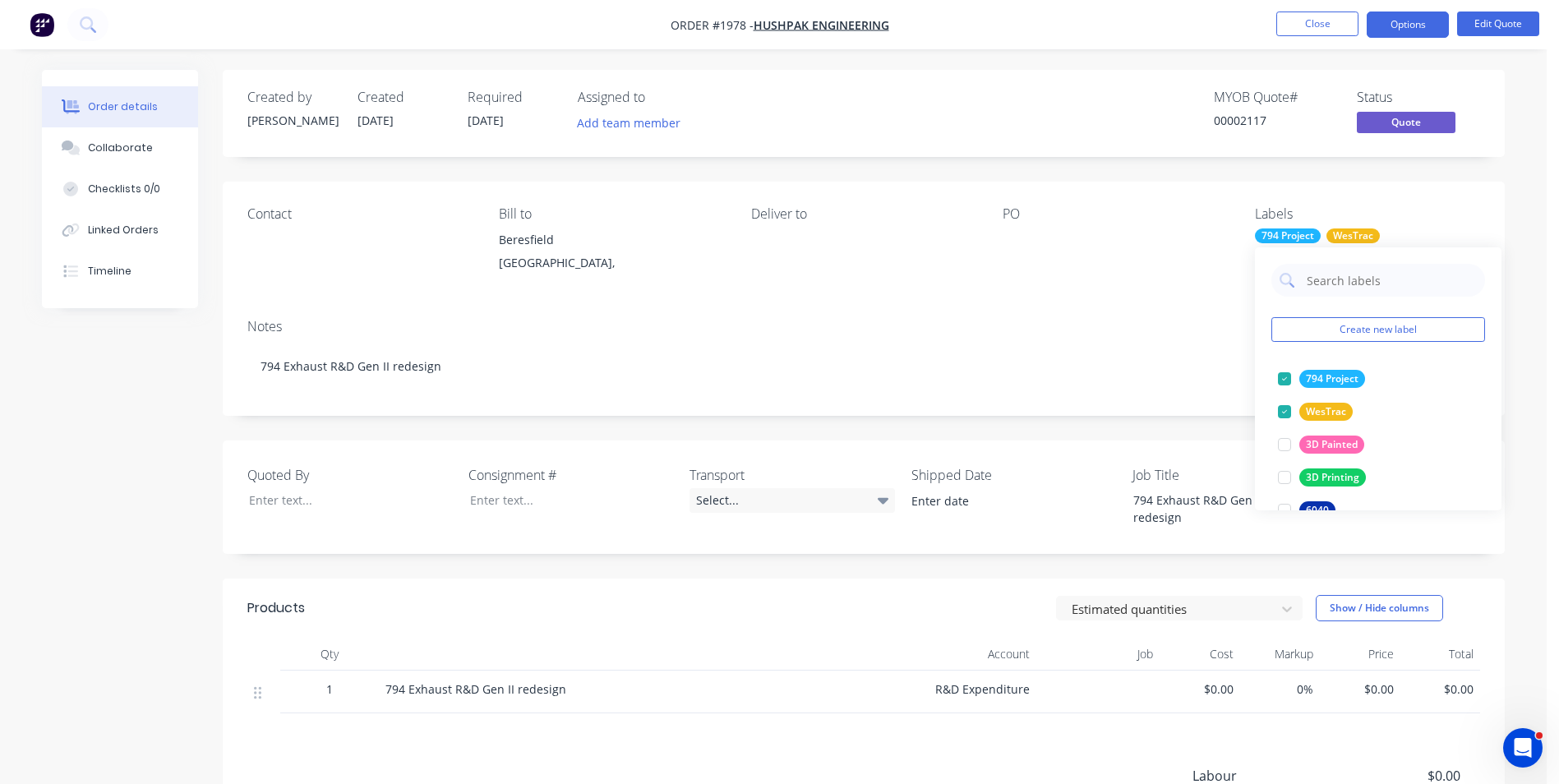
click at [981, 331] on div "Notes" at bounding box center [864, 326] width 1233 height 16
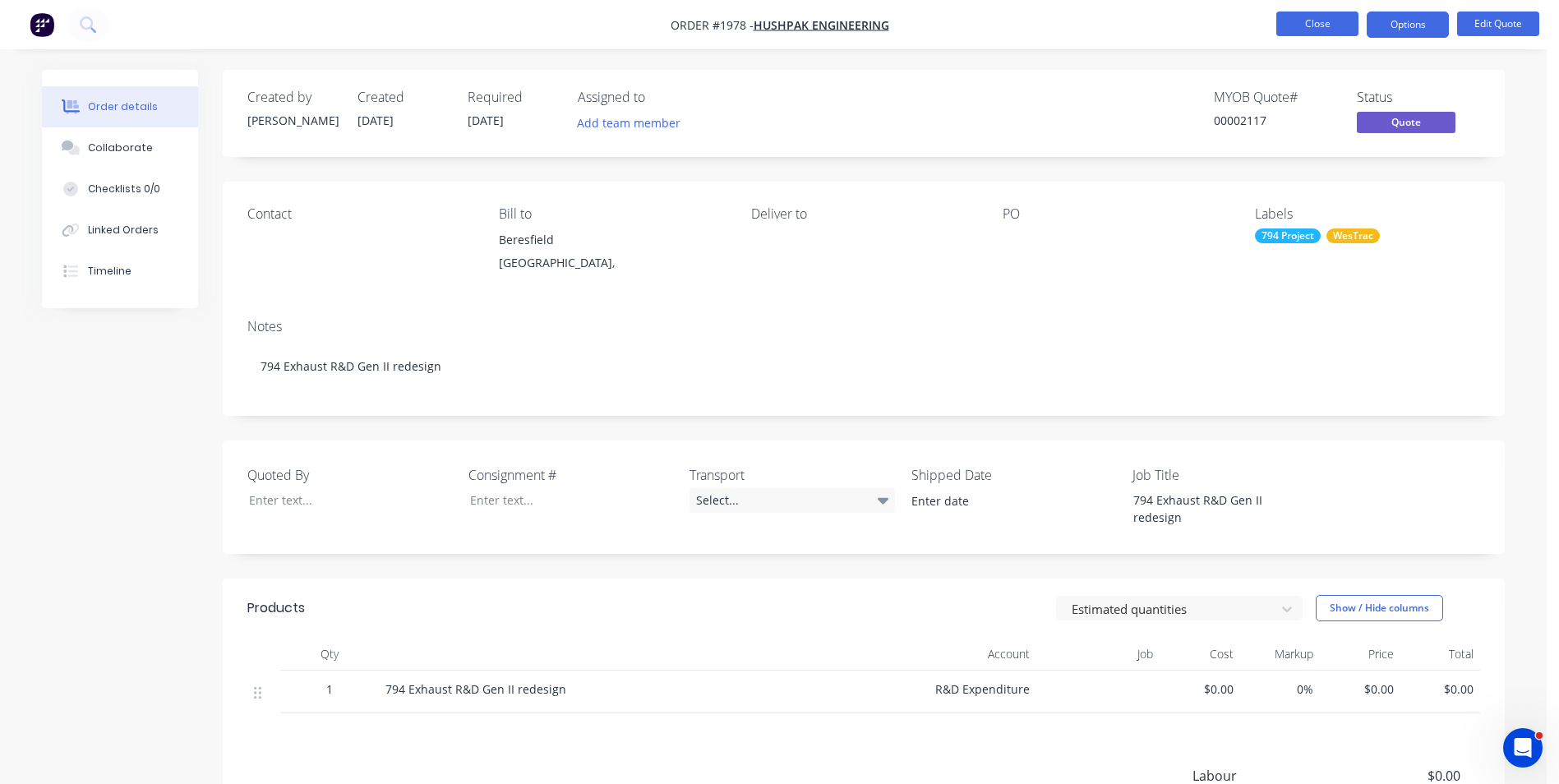
click at [1325, 29] on button "Close" at bounding box center [1317, 24] width 82 height 25
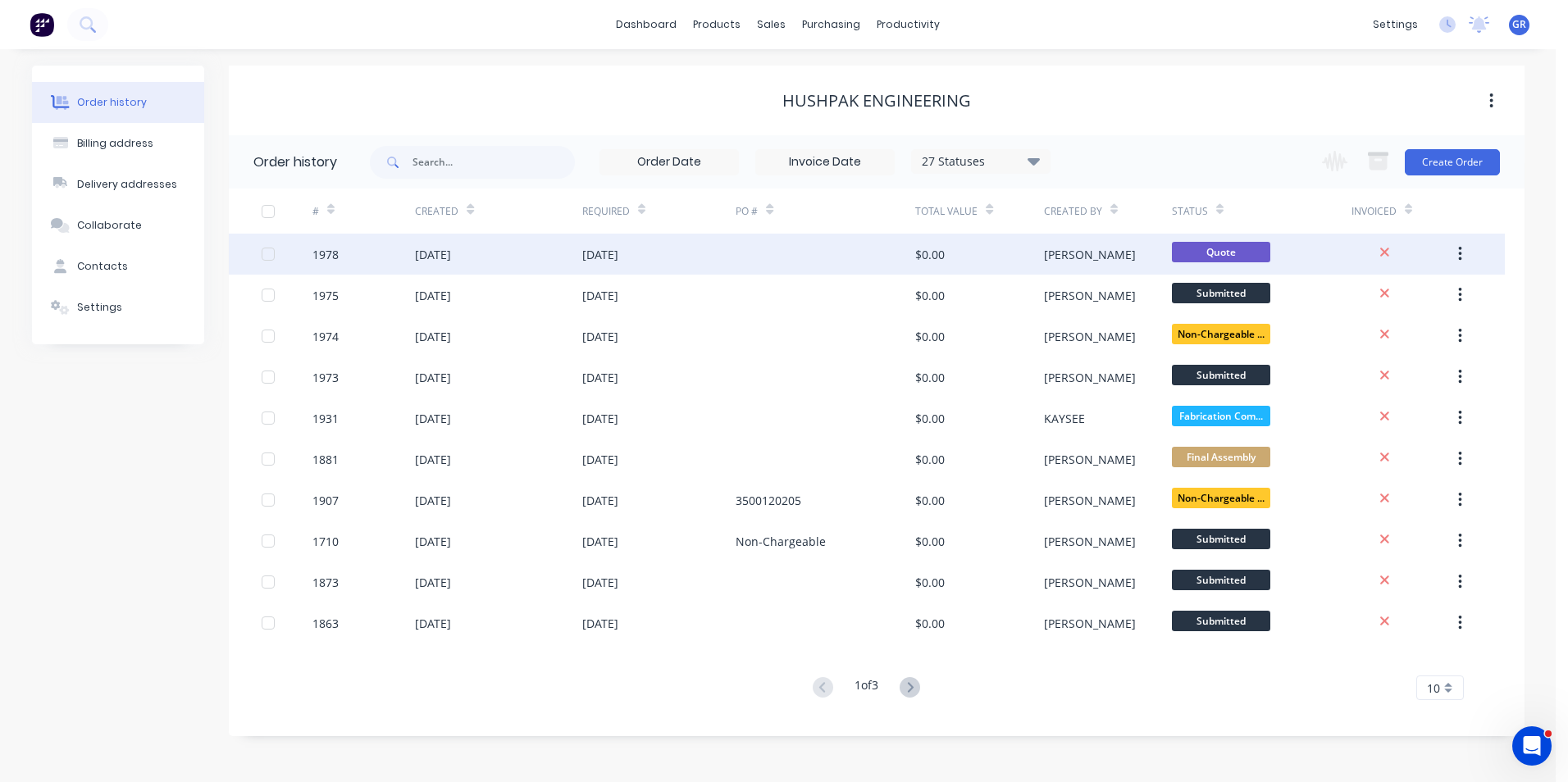
click at [320, 248] on div "1978" at bounding box center [326, 254] width 26 height 17
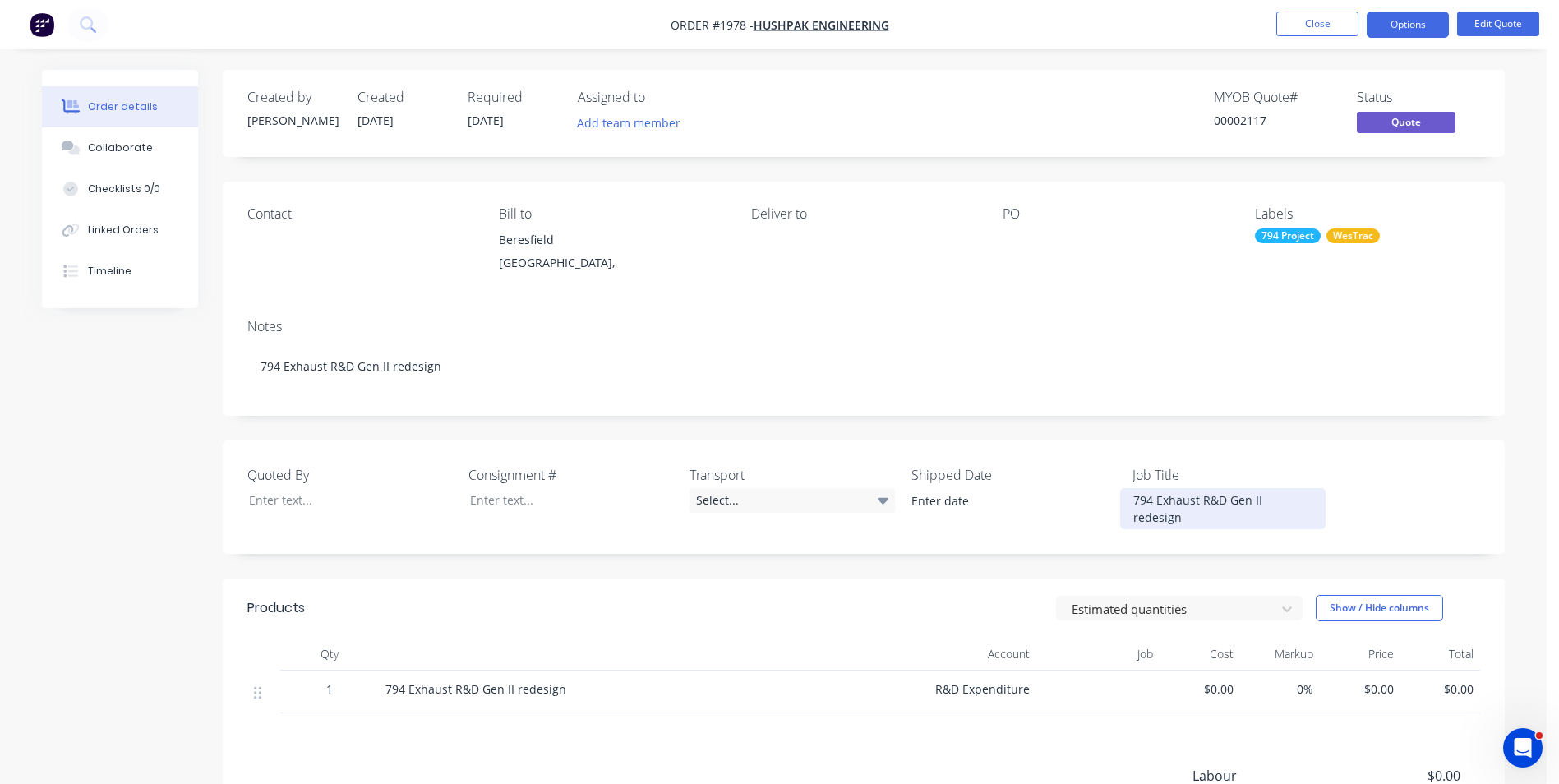
drag, startPoint x: 1313, startPoint y: 500, endPoint x: 1115, endPoint y: 499, distance: 198.0
click at [1112, 499] on div "Quoted By Consignment # Transport Select... Shipped Date Job Title 794 Exhaust …" at bounding box center [864, 497] width 1282 height 113
copy div "794 Exhaust R&D Gen II redesign"
click at [1321, 27] on button "Close" at bounding box center [1317, 24] width 82 height 25
